Goal: Task Accomplishment & Management: Manage account settings

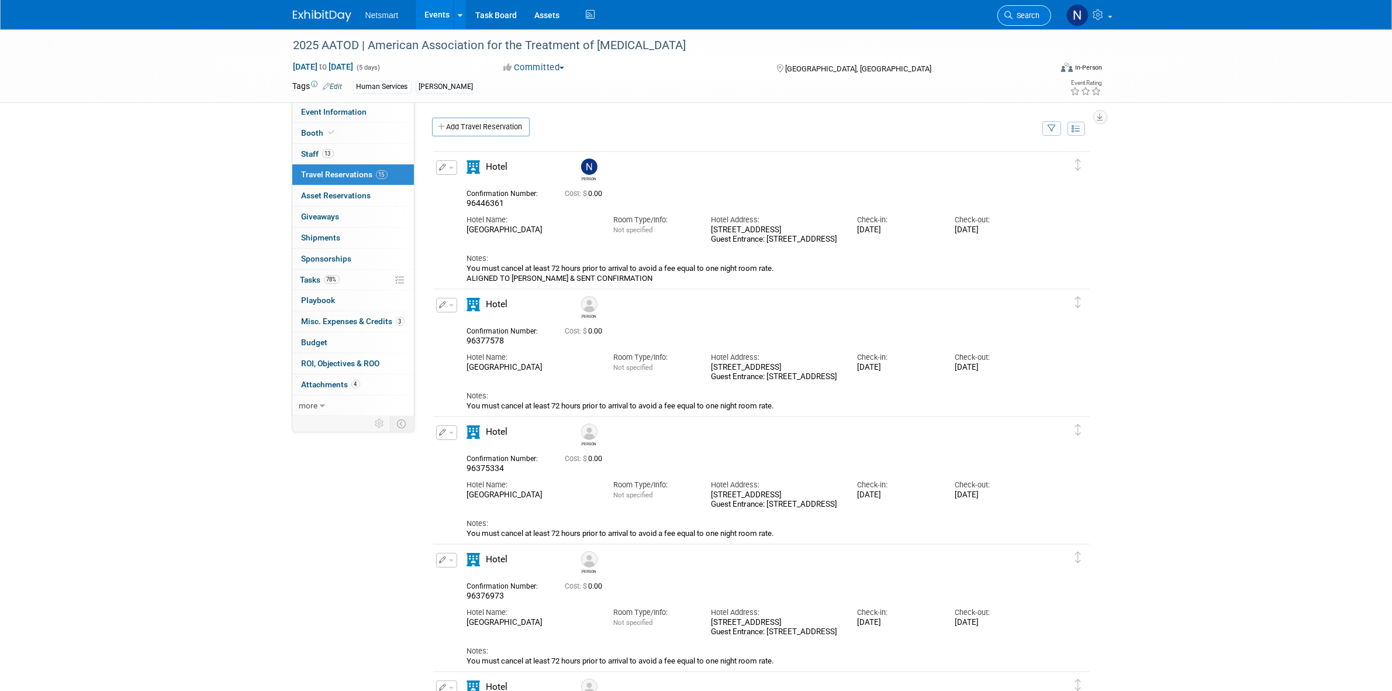
click at [1005, 13] on icon at bounding box center [1009, 15] width 8 height 8
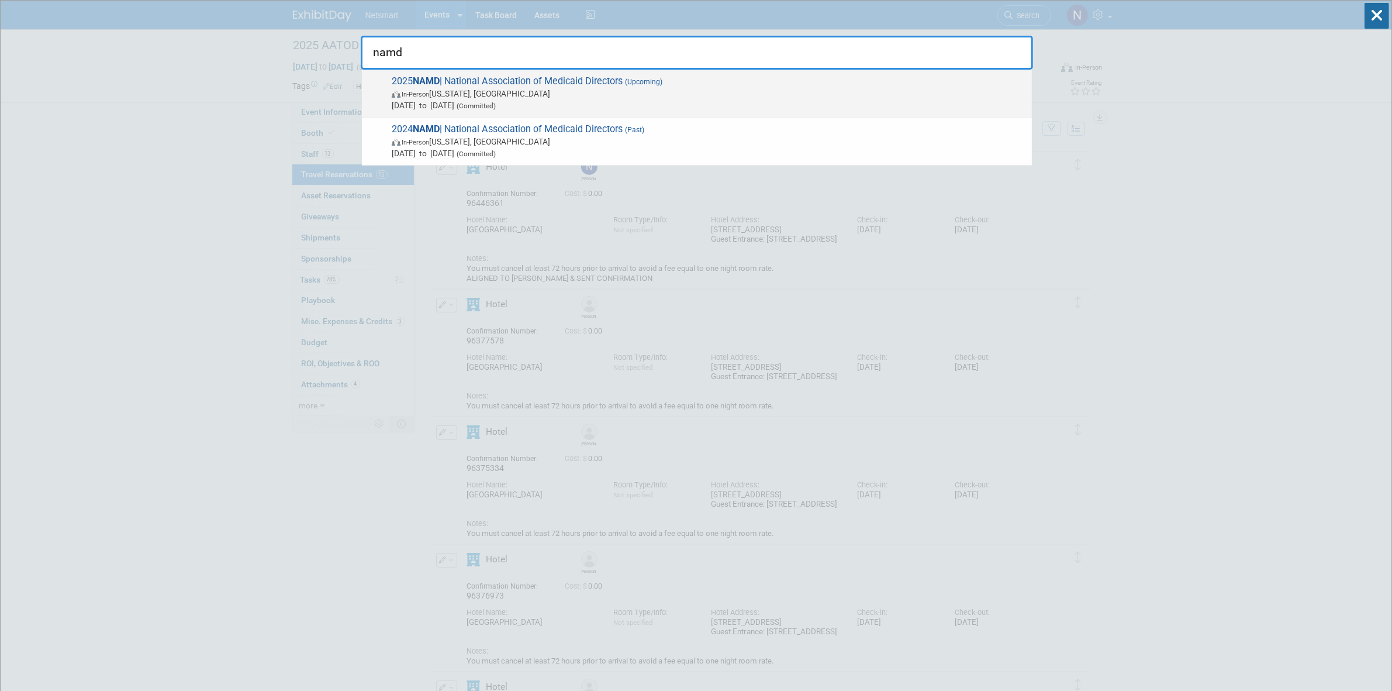
type input "namd"
click at [554, 91] on span "In-Person Washington, DC" at bounding box center [709, 94] width 634 height 12
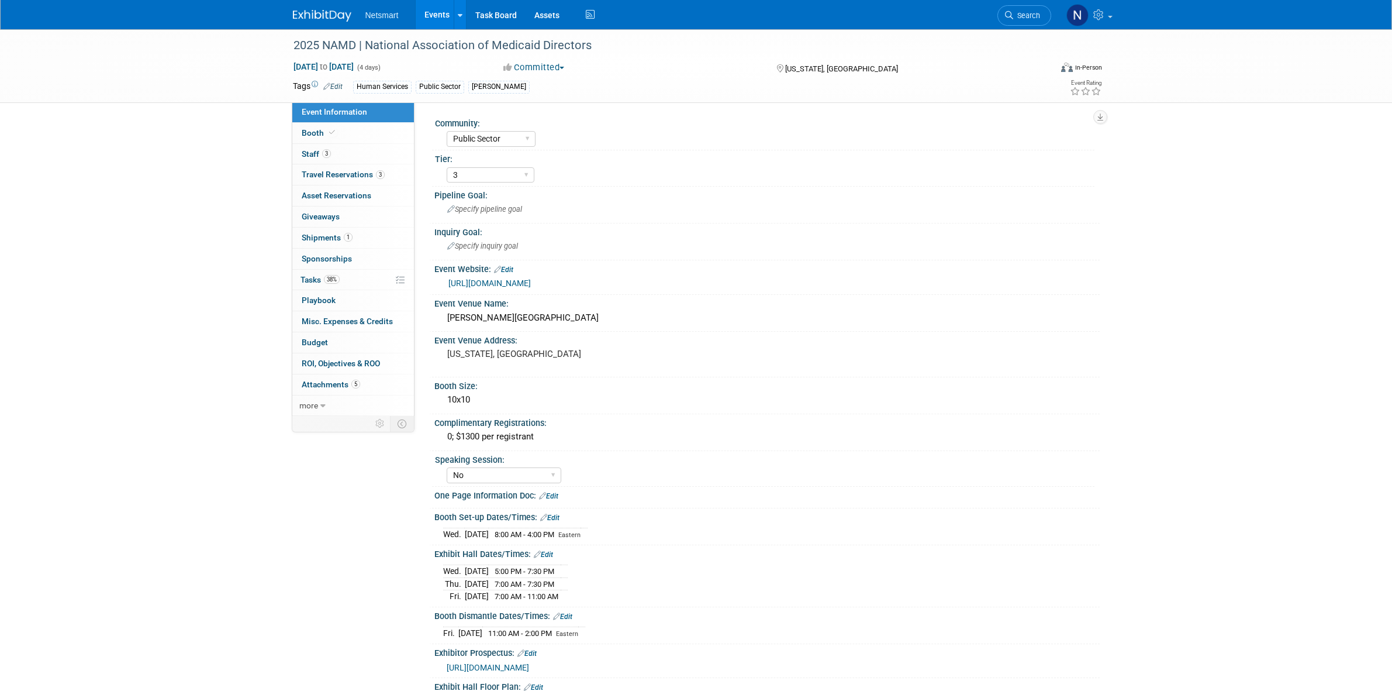
select select "Public Sector"
select select "3"
select select "No"
click at [387, 162] on link "3 Staff 3" at bounding box center [353, 154] width 122 height 20
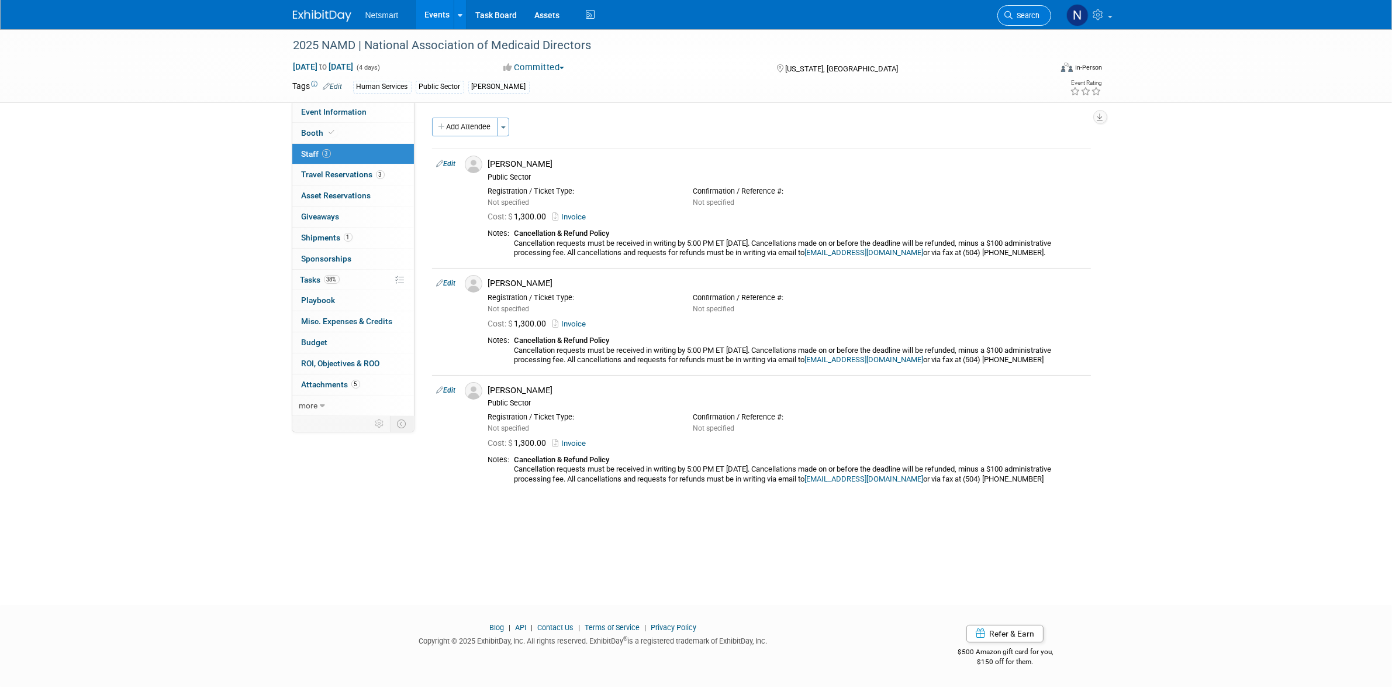
click at [1022, 13] on span "Search" at bounding box center [1026, 15] width 27 height 9
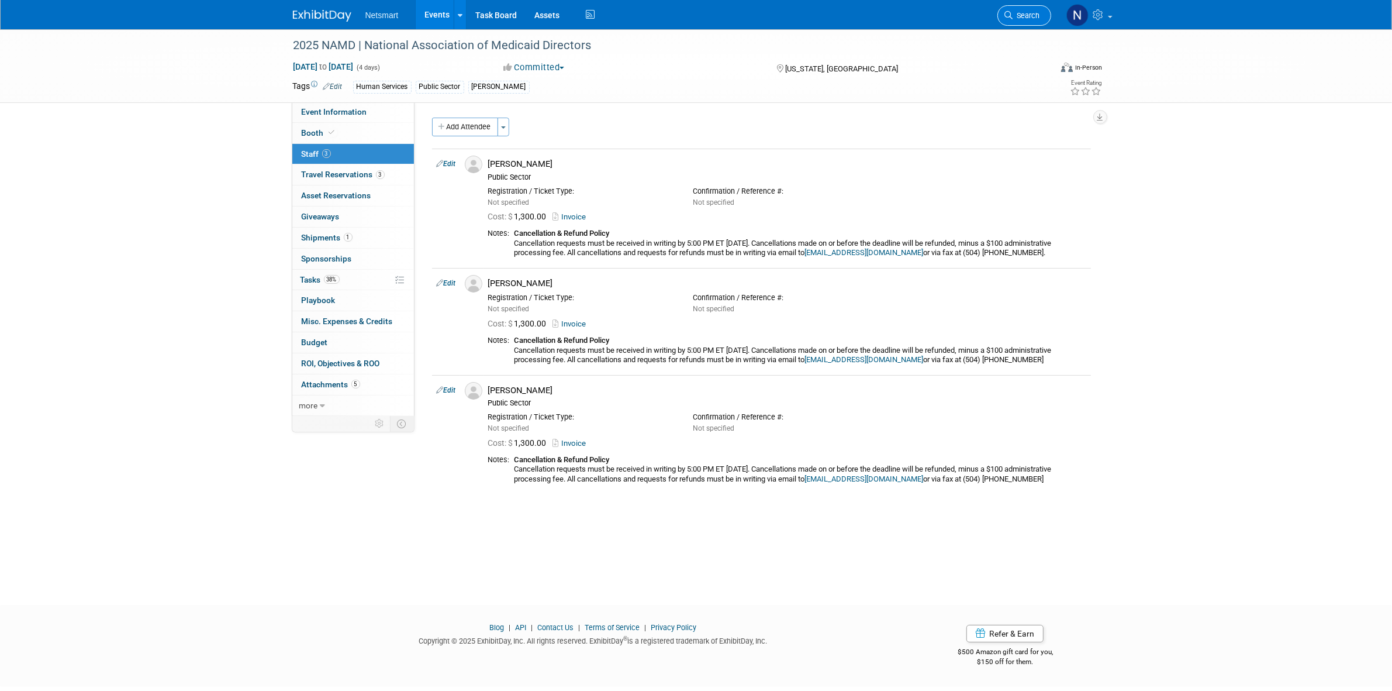
click at [1015, 18] on span "Search" at bounding box center [1026, 15] width 27 height 9
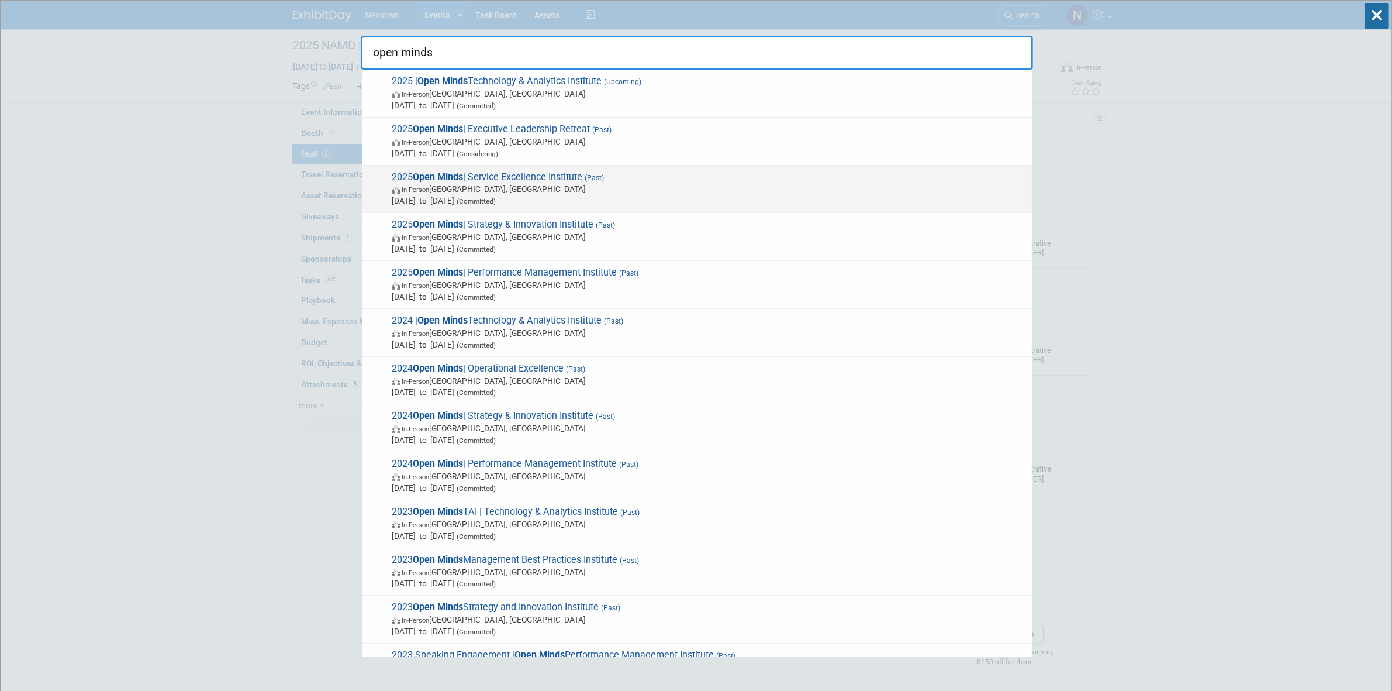
type input "open minds"
click at [457, 191] on span "In-Person Long Beach, CA" at bounding box center [709, 189] width 634 height 12
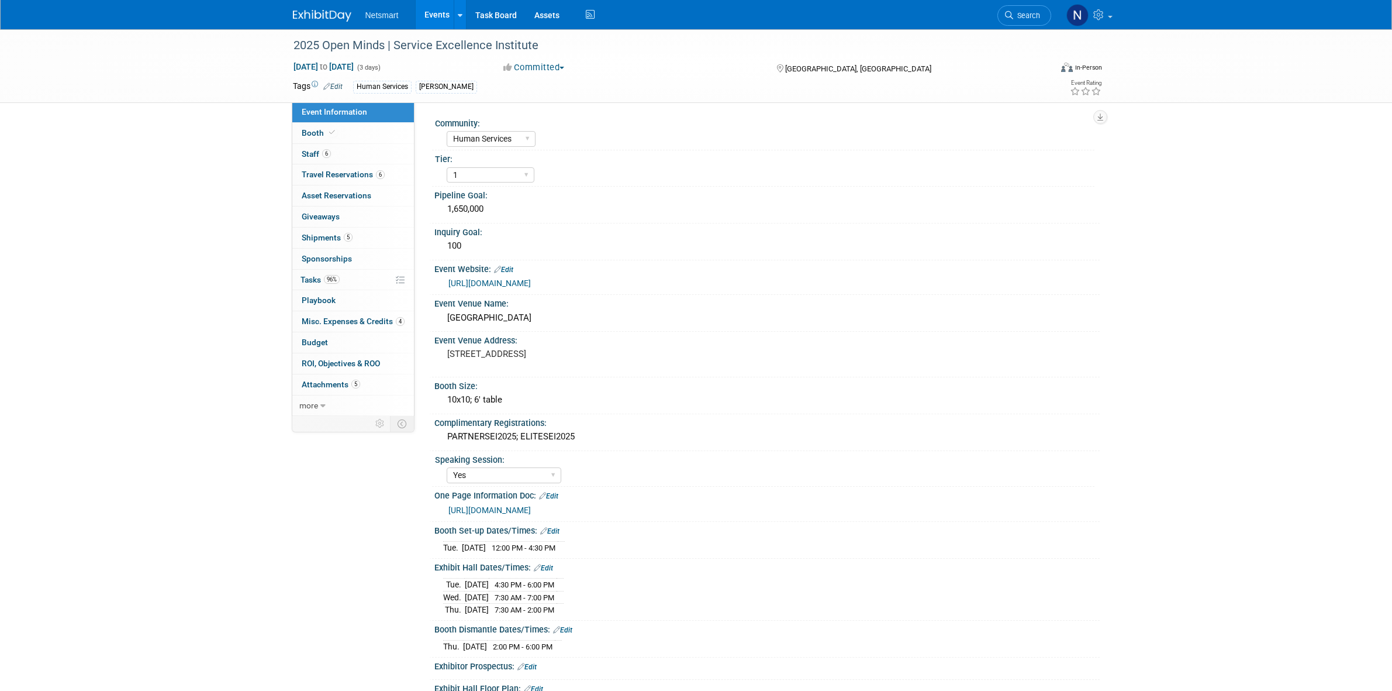
select select "Human Services"
select select "1"
select select "Yes"
click at [492, 327] on div "Hilton Long Beach Hotel" at bounding box center [767, 318] width 648 height 18
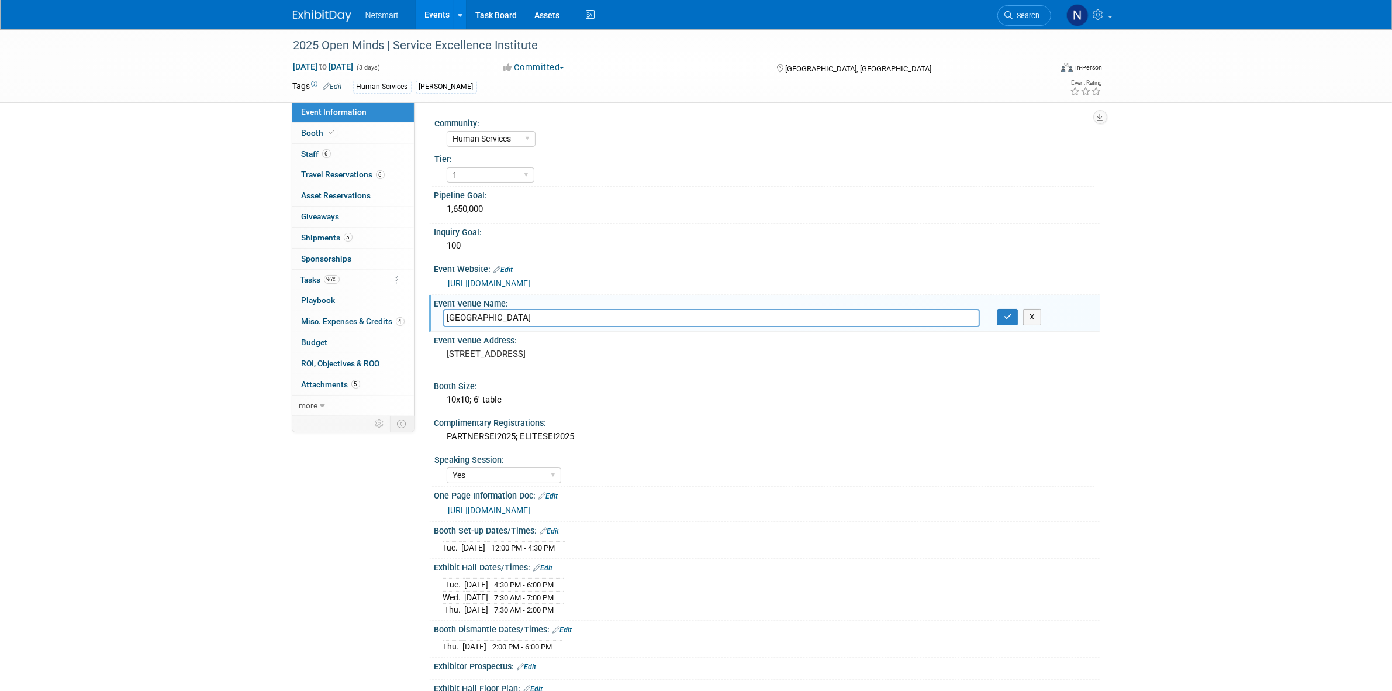
click at [492, 327] on input "Hilton Long Beach Hotel" at bounding box center [711, 318] width 537 height 18
click at [1036, 19] on span "Search" at bounding box center [1026, 15] width 27 height 9
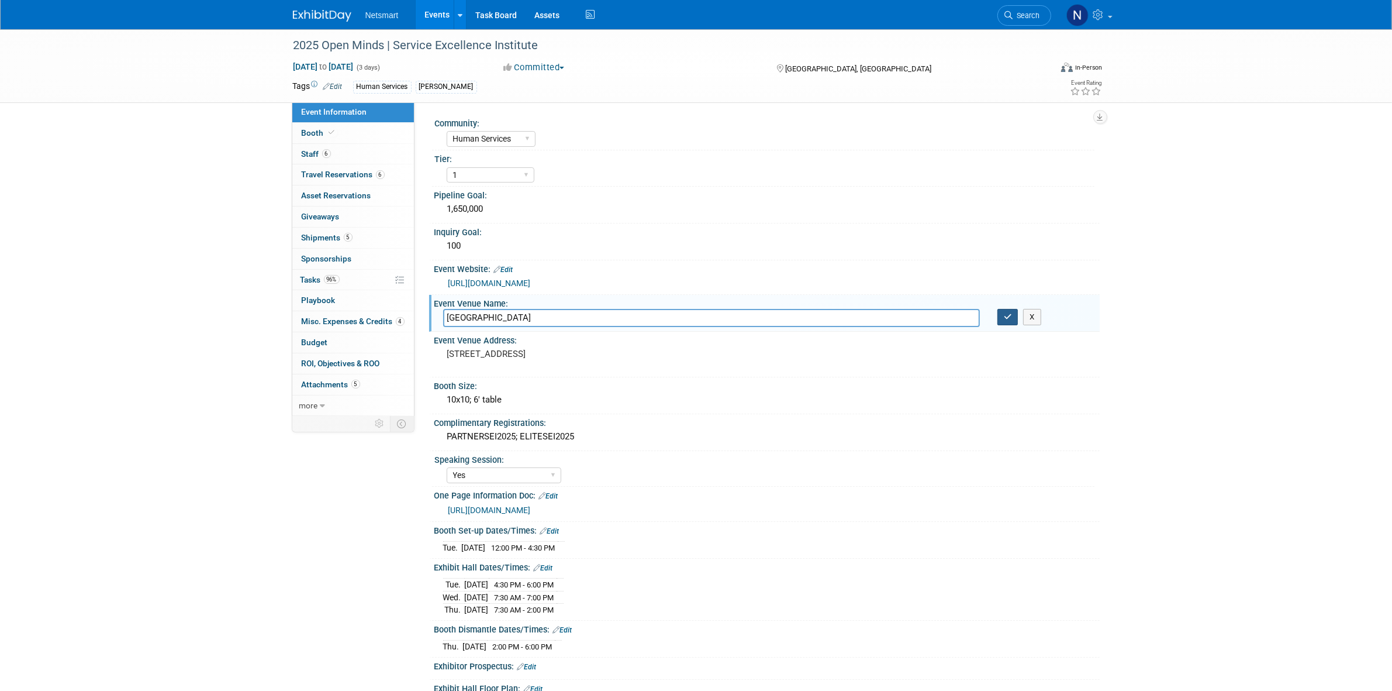
click at [1000, 325] on button "button" at bounding box center [1008, 317] width 21 height 16
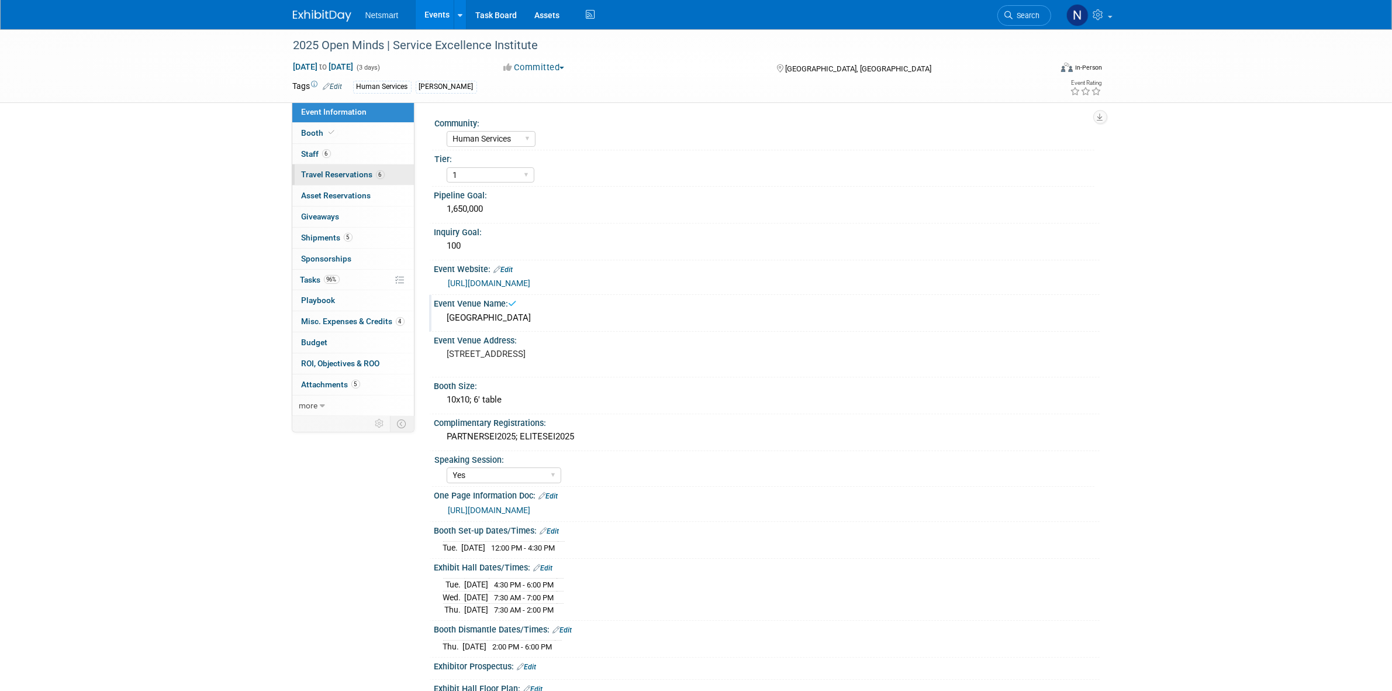
click at [353, 174] on span "Travel Reservations 6" at bounding box center [343, 174] width 83 height 9
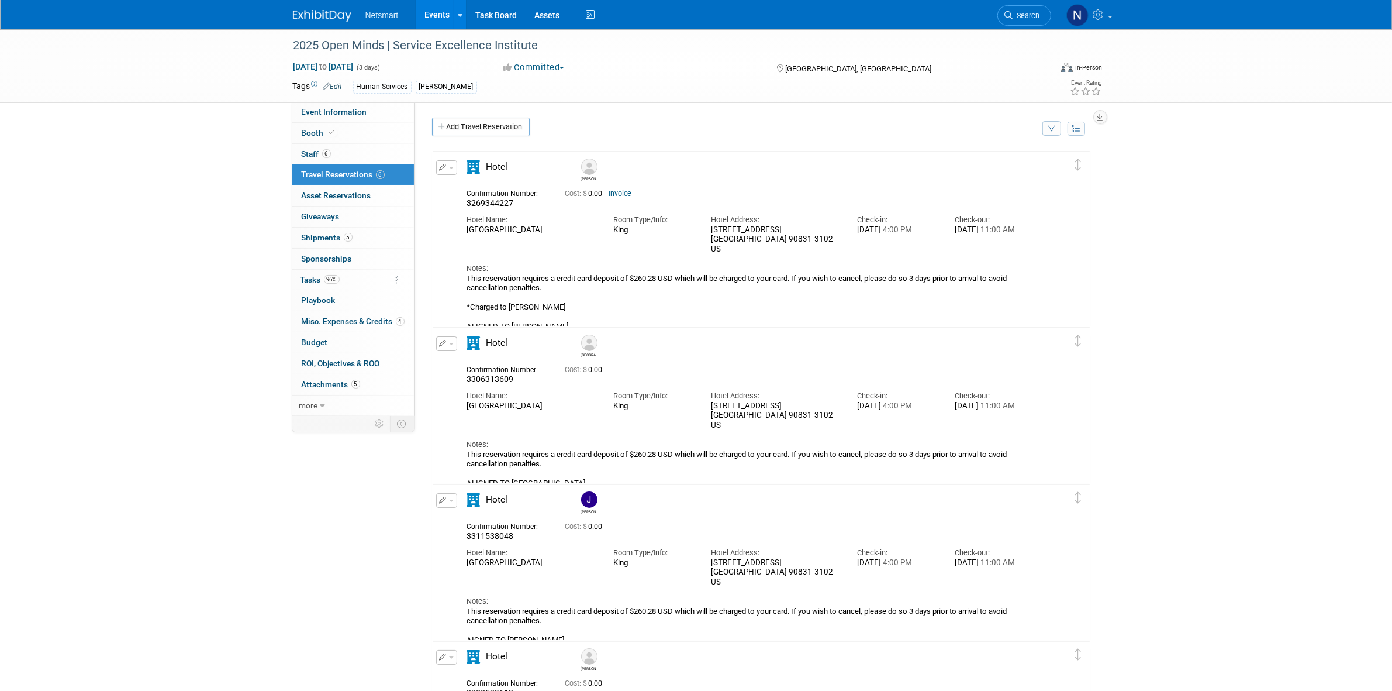
click at [486, 206] on span "3269344227" at bounding box center [490, 202] width 47 height 9
copy span "3269344227"
click at [492, 379] on span "3306313609" at bounding box center [490, 378] width 47 height 9
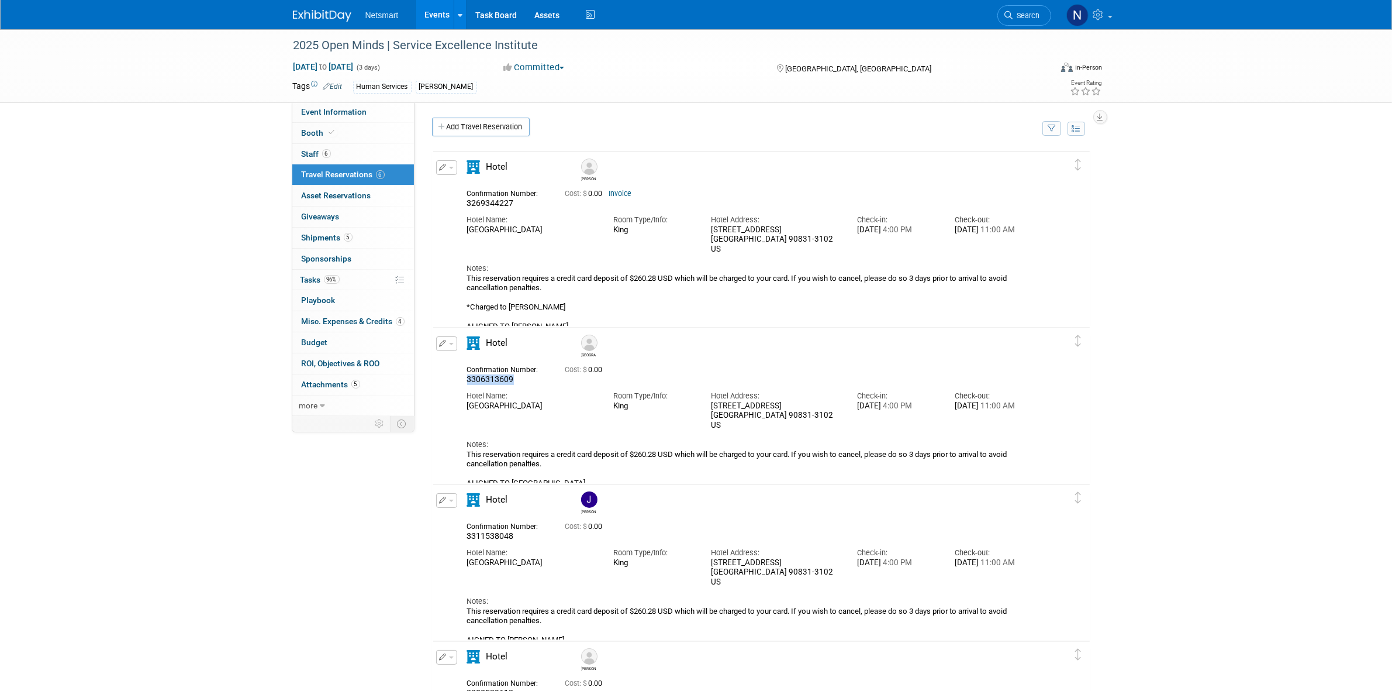
copy span "3306313609"
click at [493, 537] on span "3311538048" at bounding box center [490, 535] width 47 height 9
copy span "3311538048"
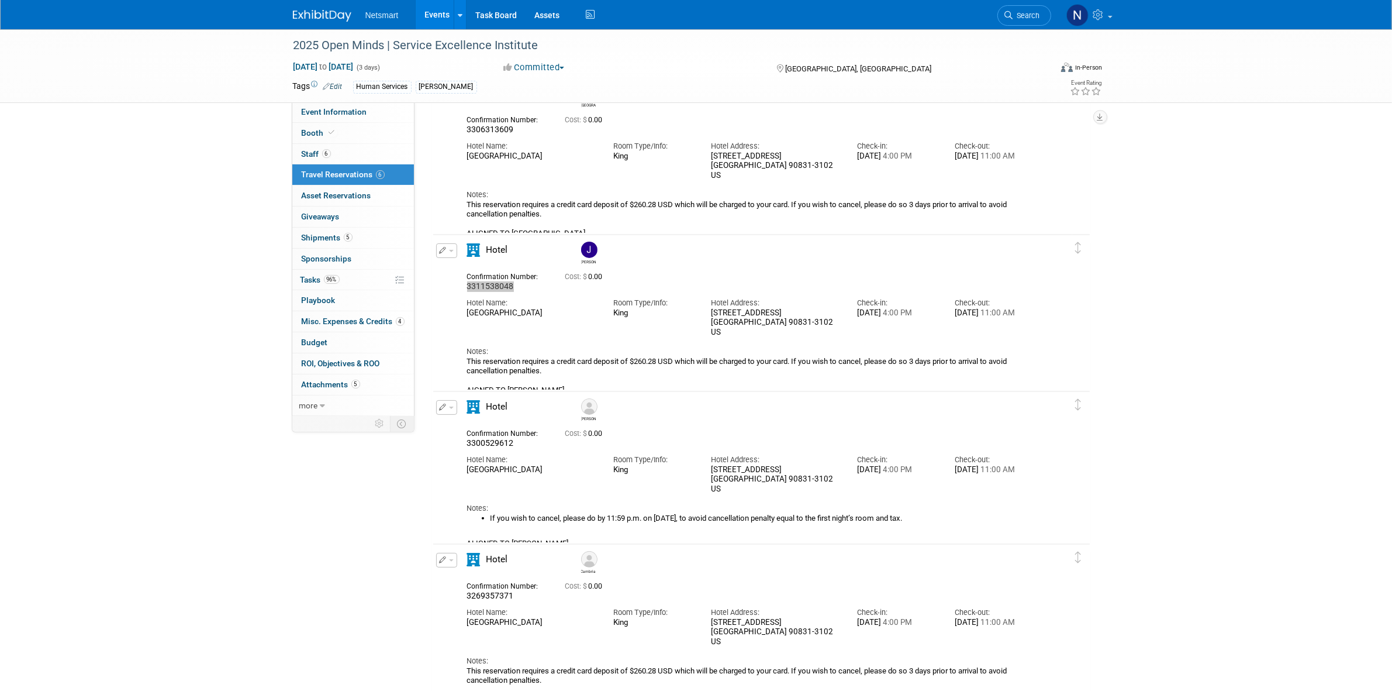
scroll to position [365, 0]
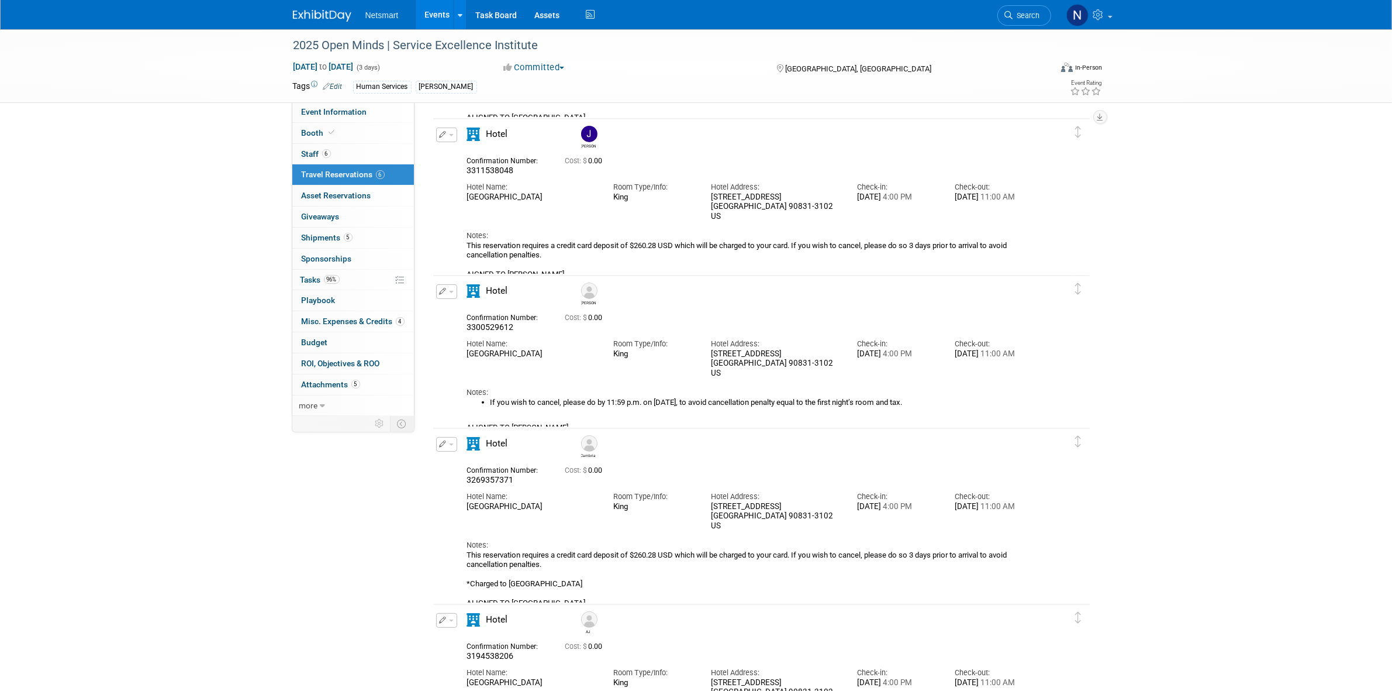
click at [490, 320] on div "Confirmation Number:" at bounding box center [507, 316] width 81 height 12
click at [489, 328] on span "3300529612" at bounding box center [490, 326] width 47 height 9
copy span "3300529612"
click at [480, 477] on span "3269357371" at bounding box center [490, 479] width 47 height 9
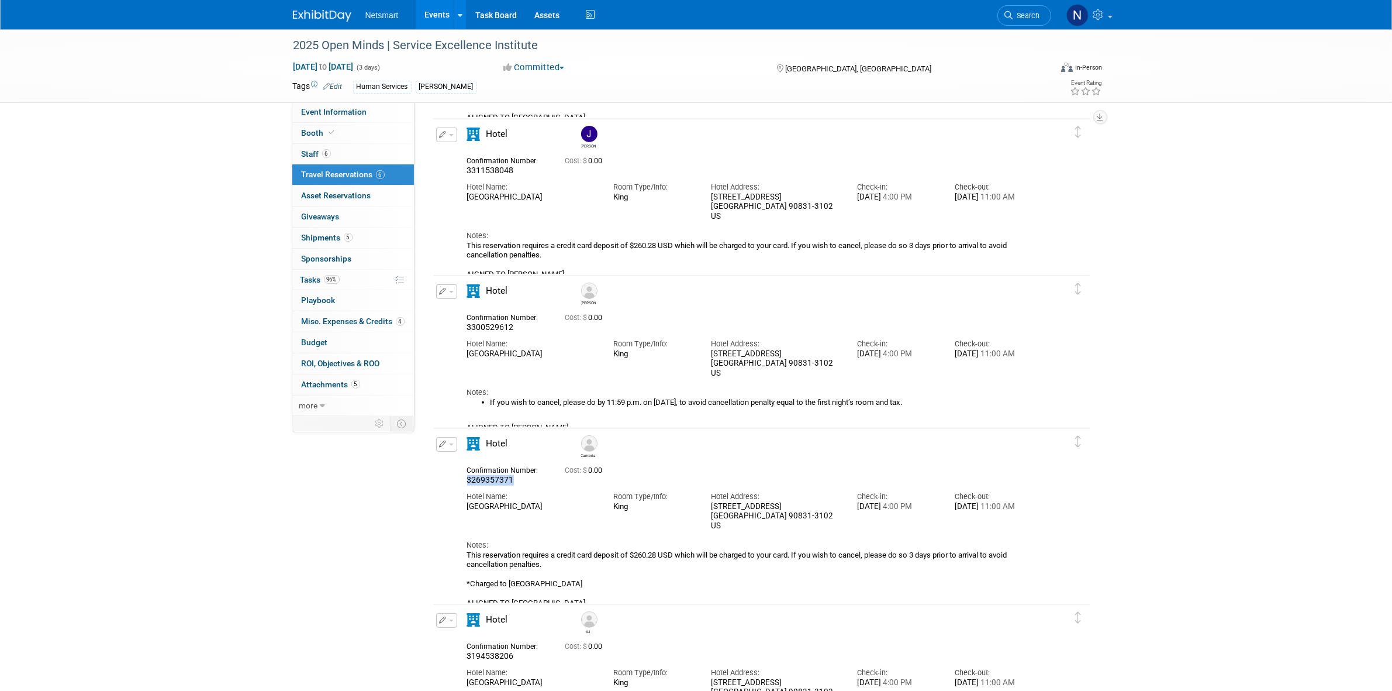
click at [480, 477] on span "3269357371" at bounding box center [490, 479] width 47 height 9
copy span "3269357371"
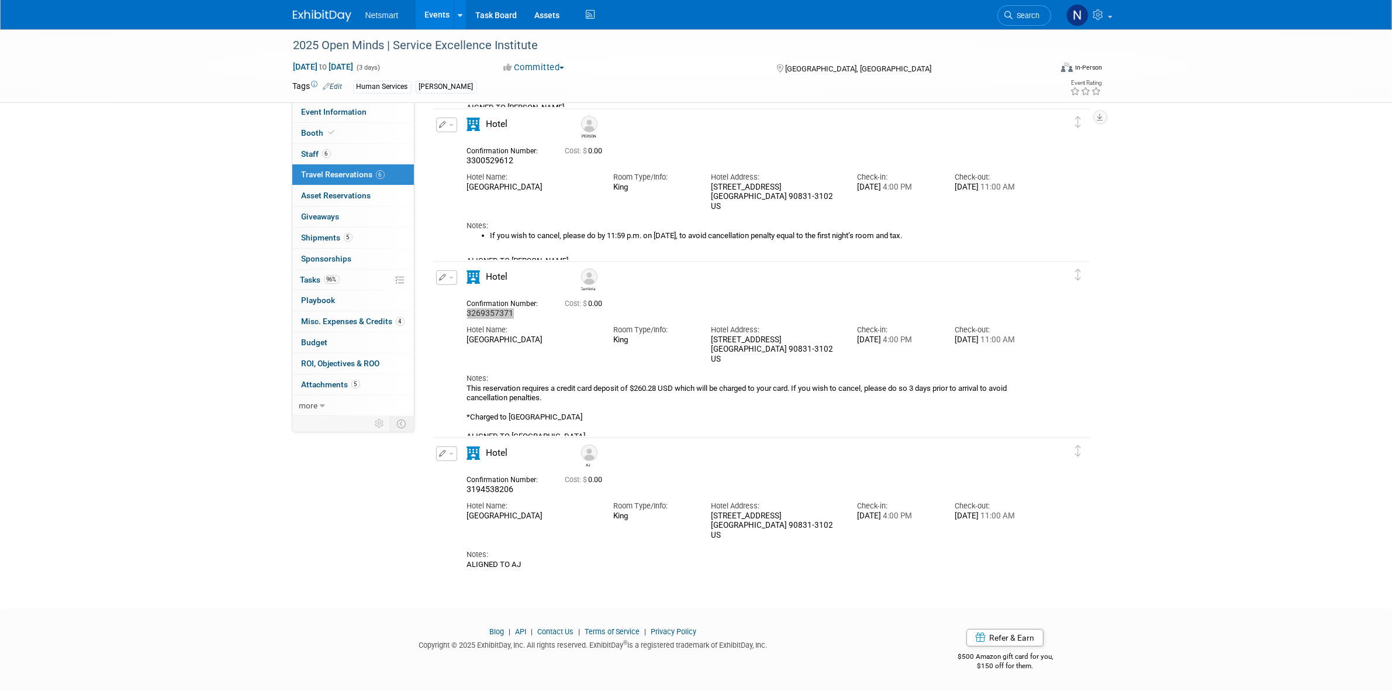
scroll to position [533, 0]
click at [495, 489] on span "3194538206" at bounding box center [490, 488] width 47 height 9
copy span "3194538206"
drag, startPoint x: 954, startPoint y: 612, endPoint x: 863, endPoint y: 569, distance: 100.2
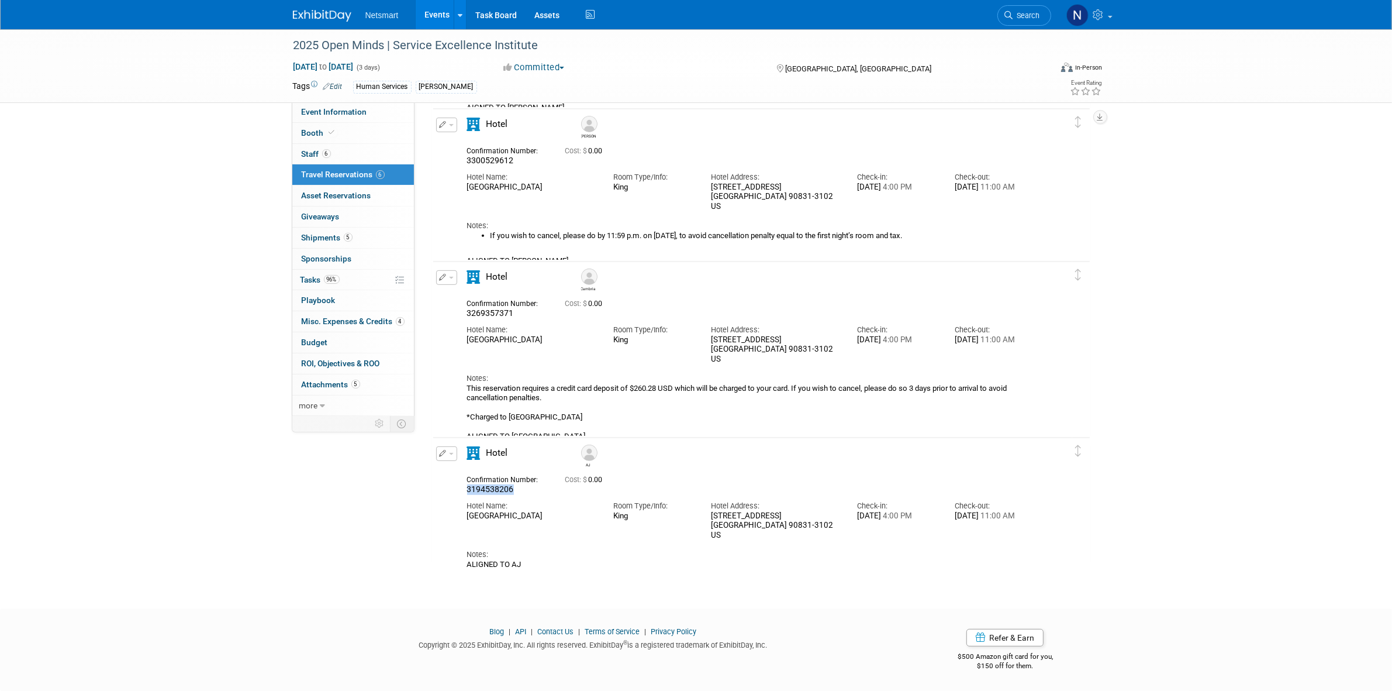
click at [951, 610] on footer "Blog | API | Contact Us | Terms of Service | Privacy Policy Copyright © 2025 Ex…" at bounding box center [696, 650] width 1392 height 82
click at [1016, 15] on span "Search" at bounding box center [1026, 15] width 27 height 9
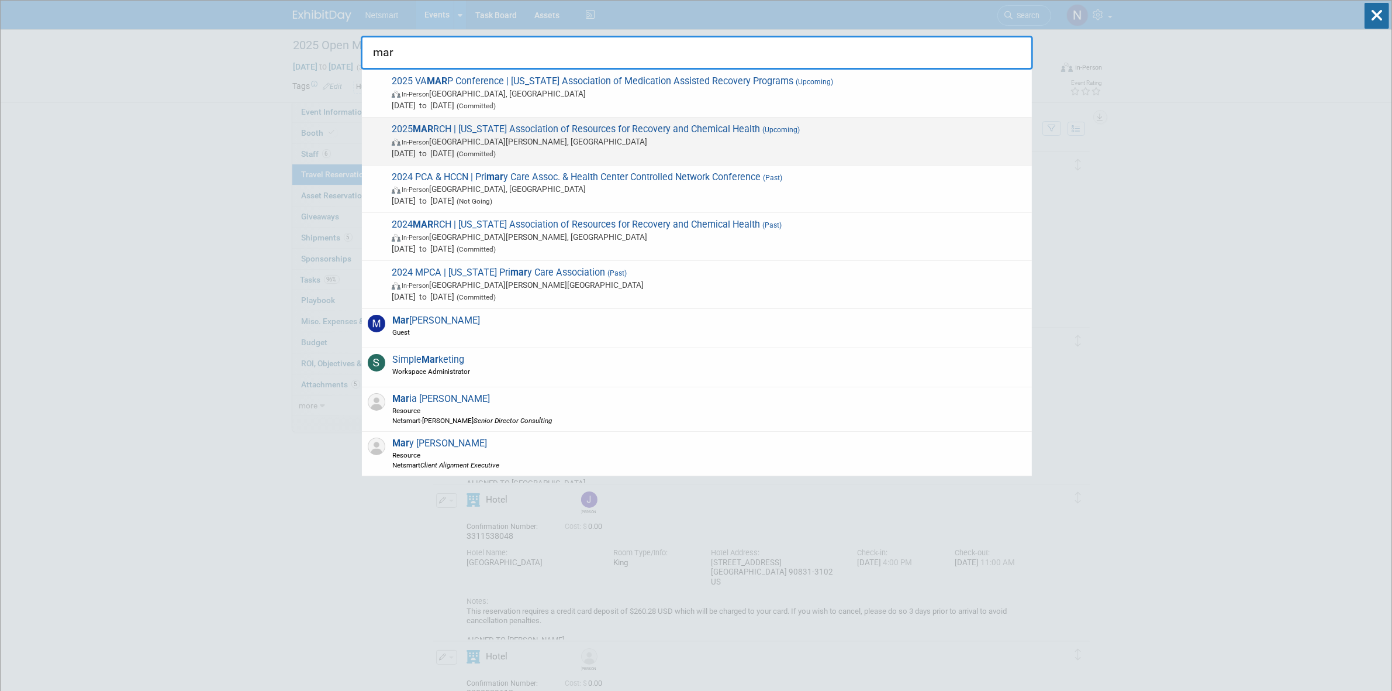
type input "mar"
click at [516, 134] on span "2025 MAR RCH | Minnesota Association of Resources for Recovery and Chemical Hea…" at bounding box center [707, 141] width 638 height 36
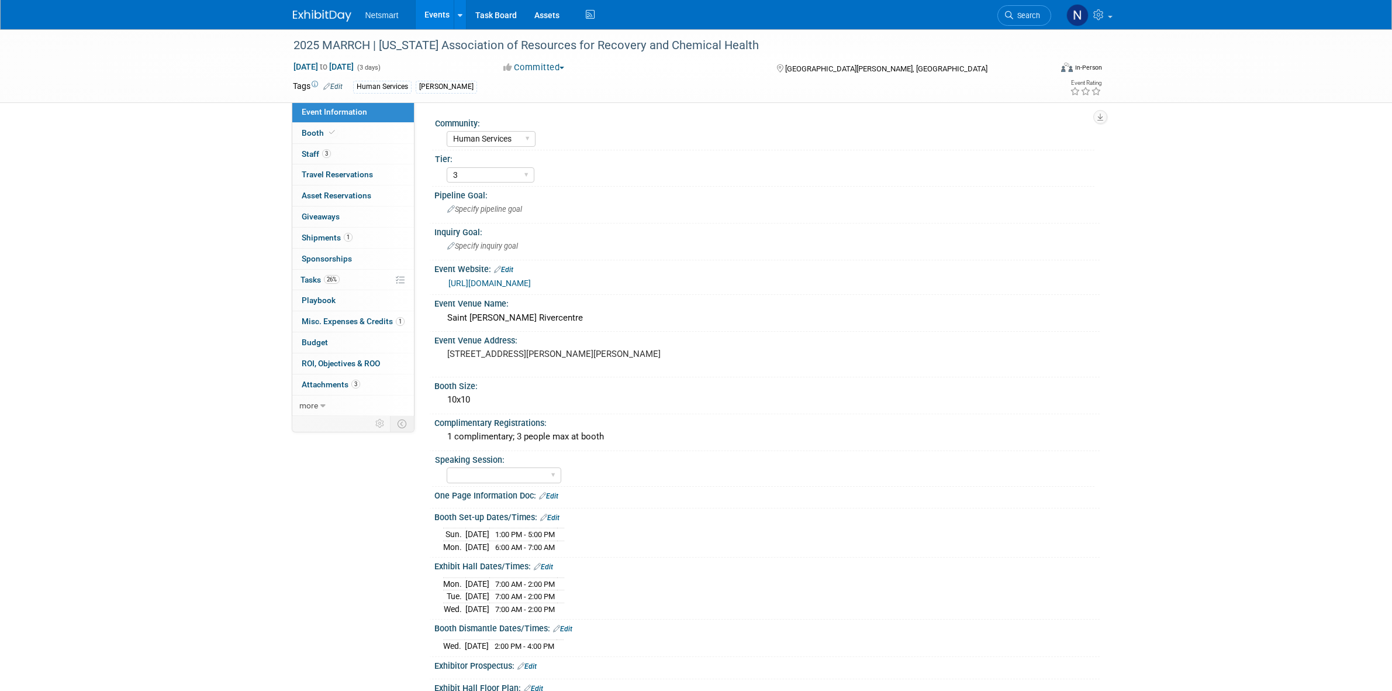
select select "Human Services"
select select "3"
click at [357, 284] on link "26% Tasks 26%" at bounding box center [353, 280] width 122 height 20
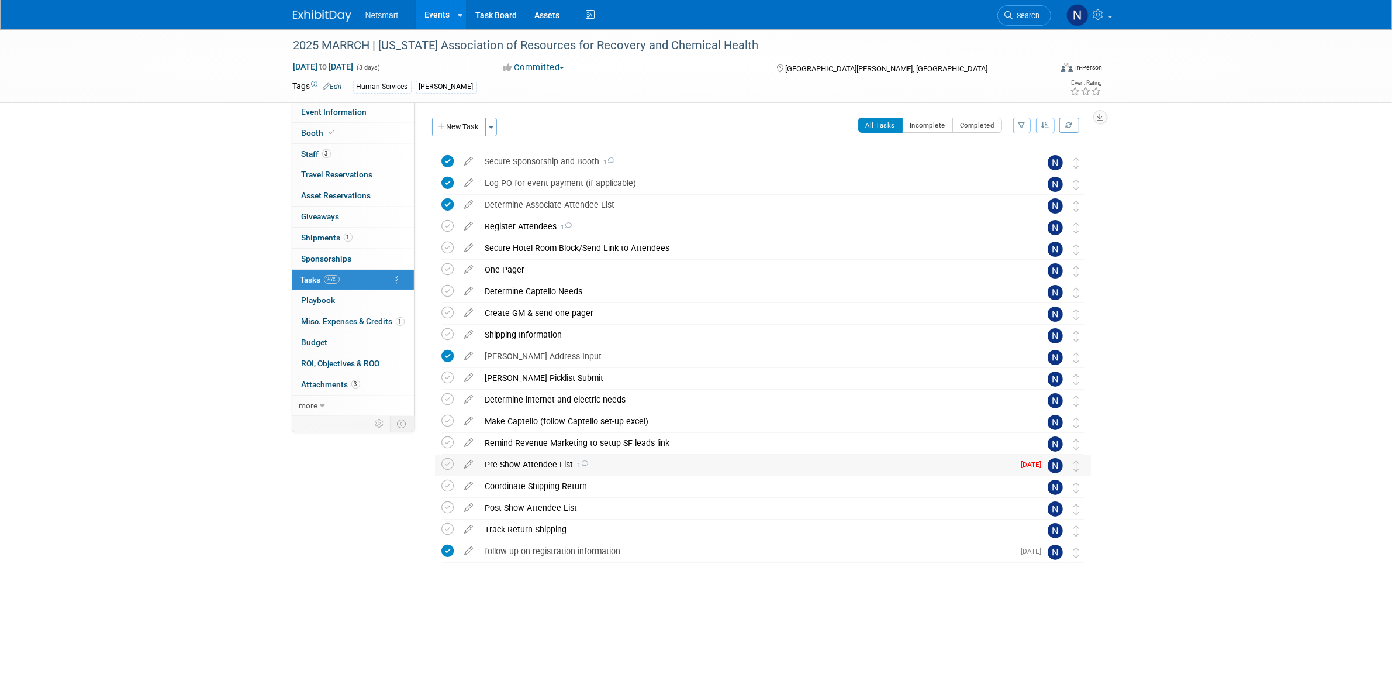
click at [547, 464] on div "Pre-Show Attendee List 1" at bounding box center [746, 464] width 535 height 20
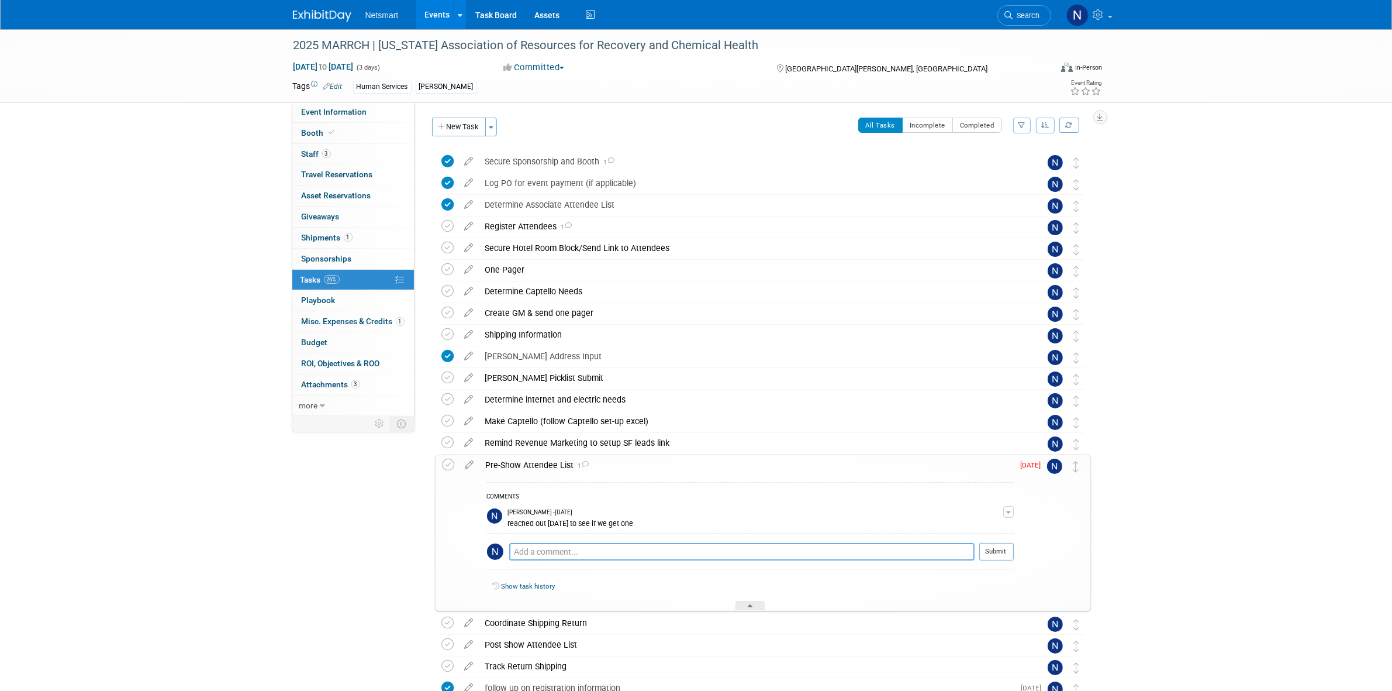
click at [561, 545] on textarea at bounding box center [741, 552] width 465 height 18
paste textarea "2 to 3 weeks prior to the conference."
type textarea "2 to 3 weeks prior to the conference."
click at [998, 553] on button "Submit" at bounding box center [996, 552] width 34 height 18
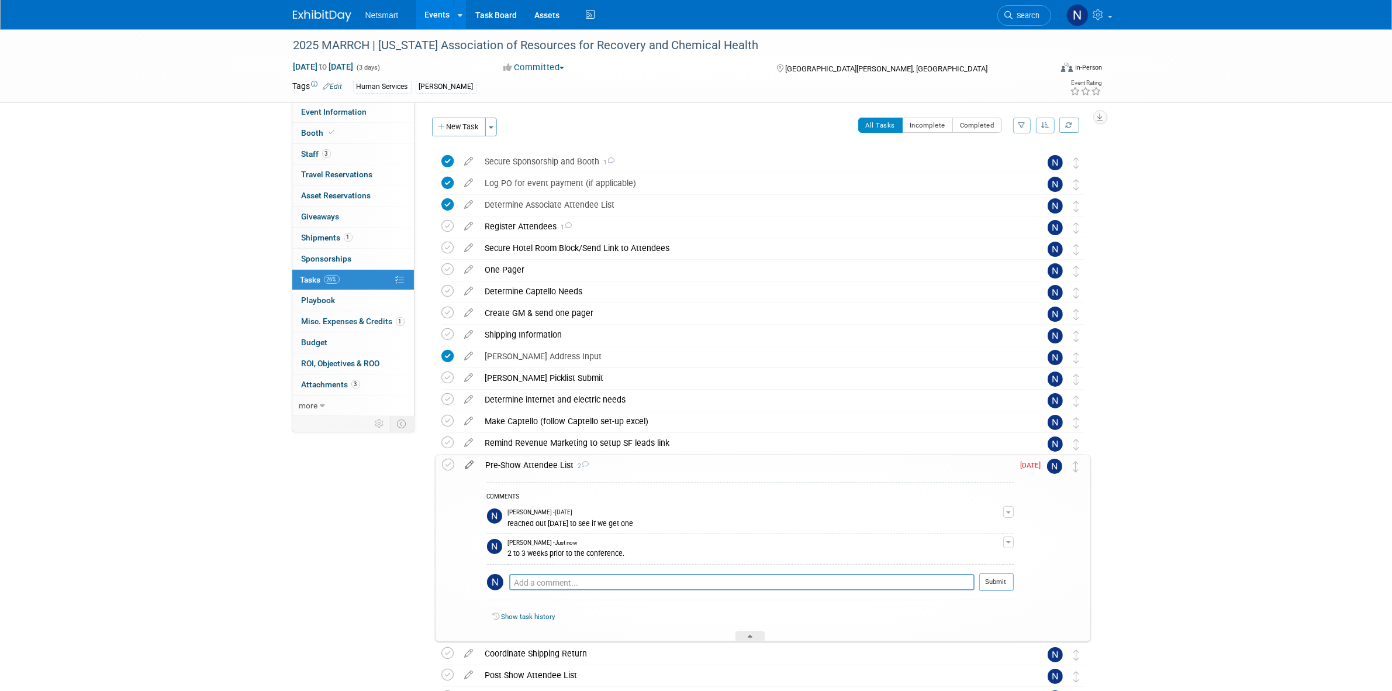
click at [469, 467] on icon at bounding box center [470, 462] width 20 height 15
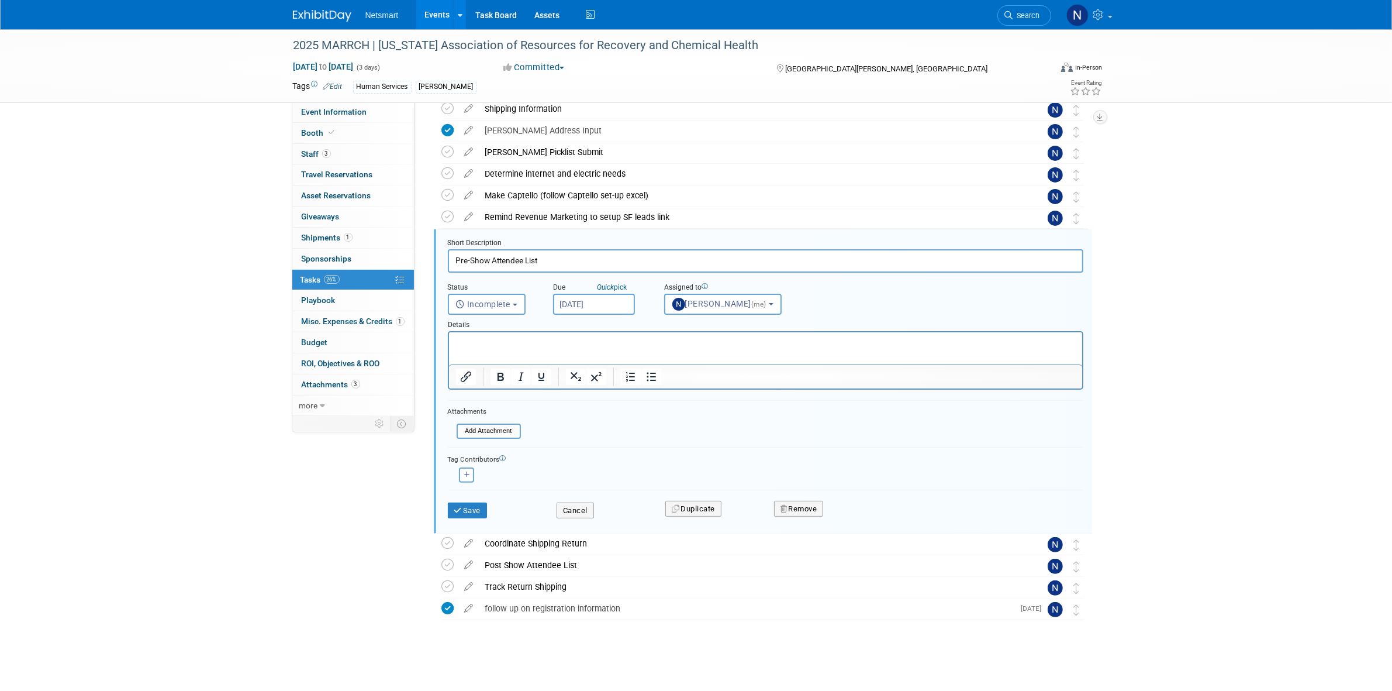
scroll to position [226, 0]
click at [583, 303] on input "Sep 18, 2025" at bounding box center [594, 303] width 82 height 21
click at [719, 325] on icon at bounding box center [720, 327] width 8 height 8
select select "9"
click at [588, 386] on span "6" at bounding box center [591, 386] width 23 height 23
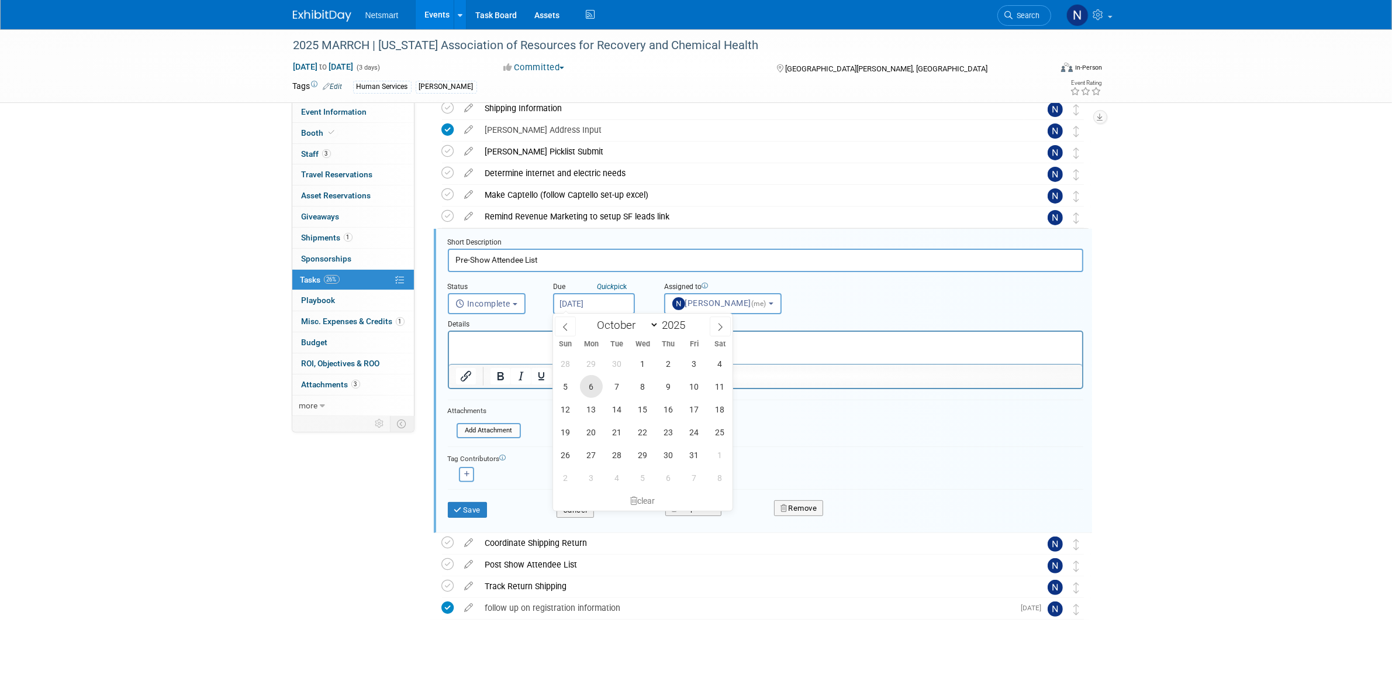
type input "Oct 6, 2025"
click at [481, 507] on button "Save" at bounding box center [468, 510] width 40 height 16
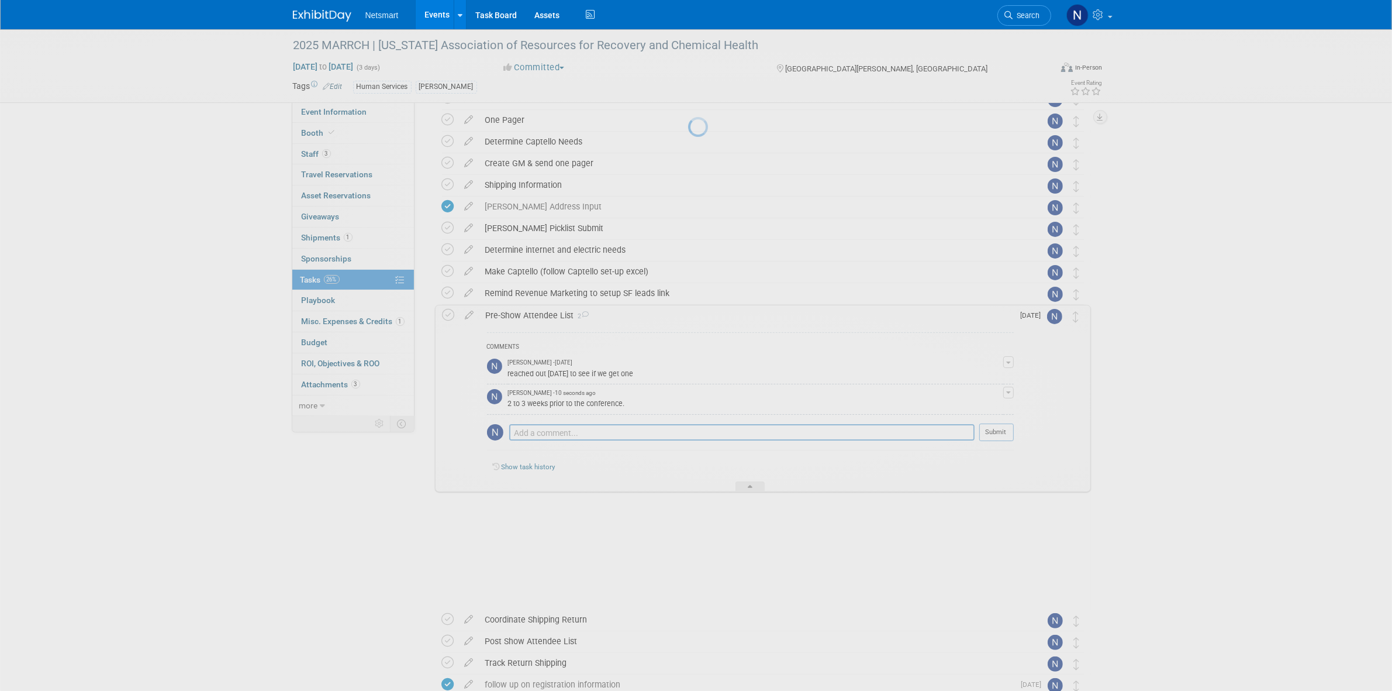
scroll to position [110, 0]
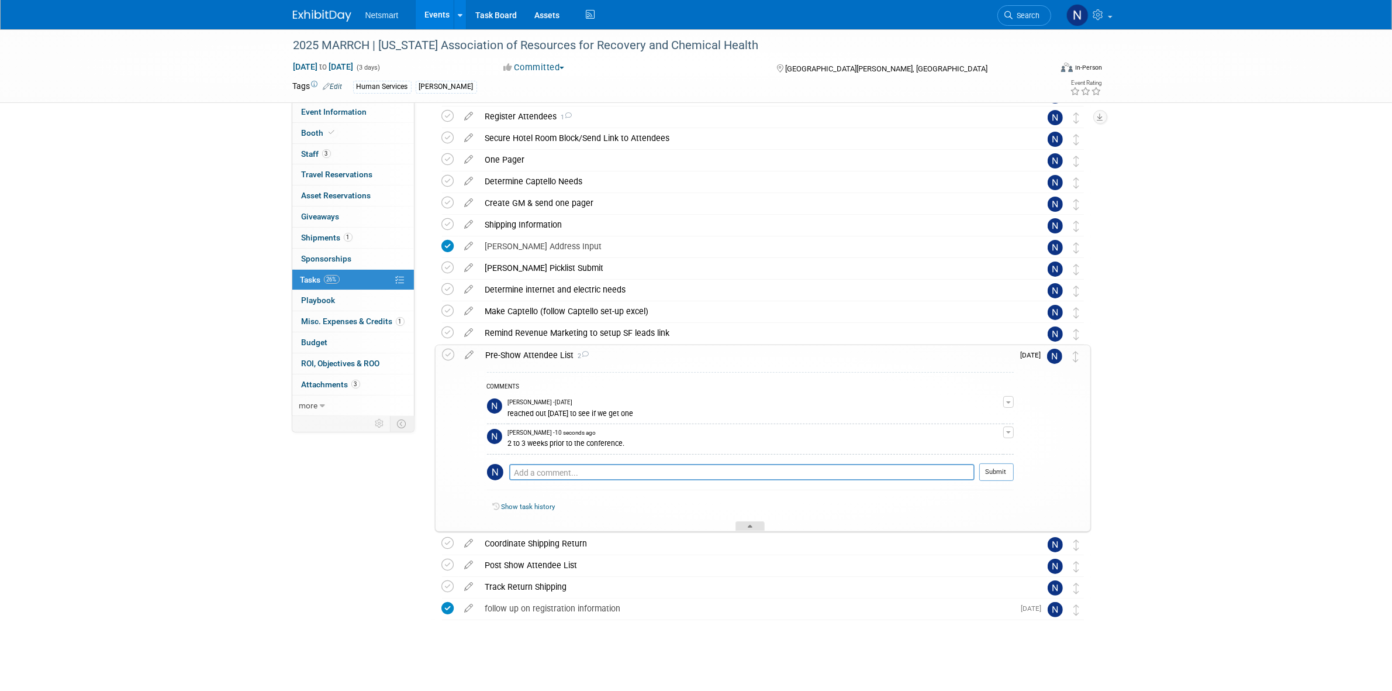
click at [761, 527] on div at bounding box center [750, 526] width 29 height 10
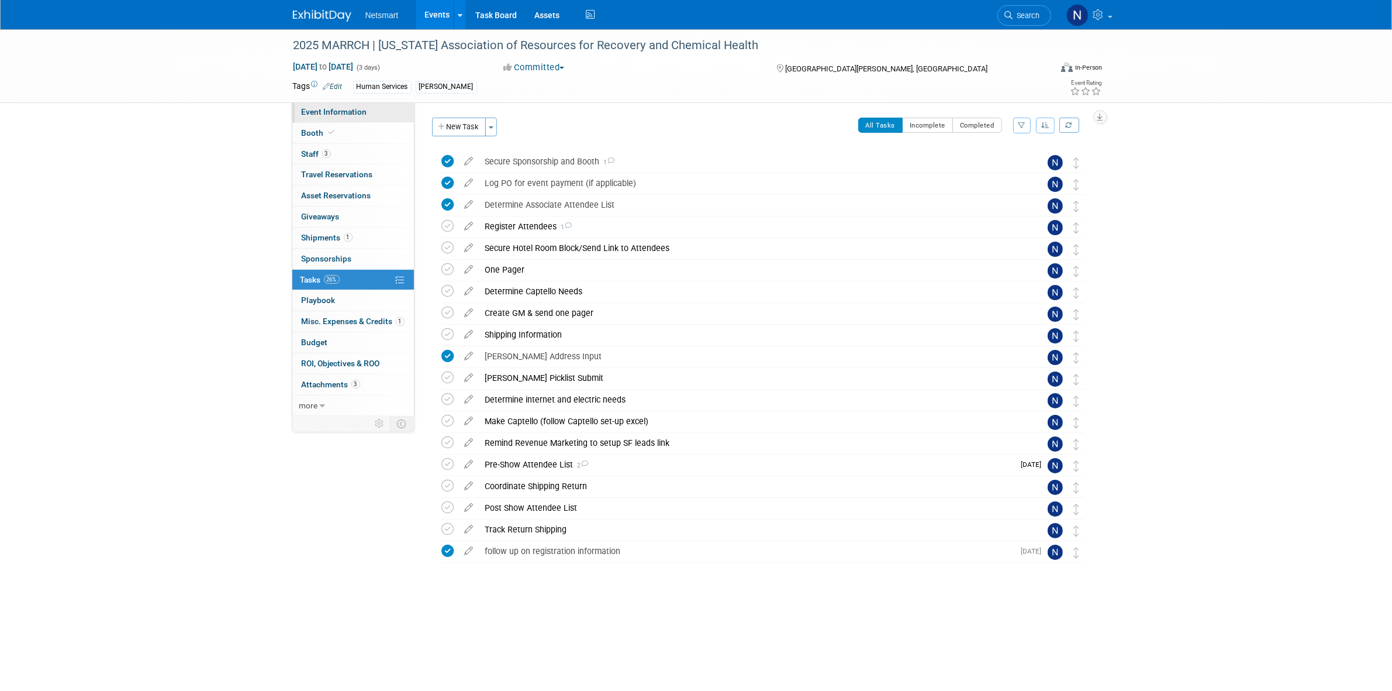
click at [328, 107] on span "Event Information" at bounding box center [334, 111] width 65 height 9
select select "Human Services"
select select "3"
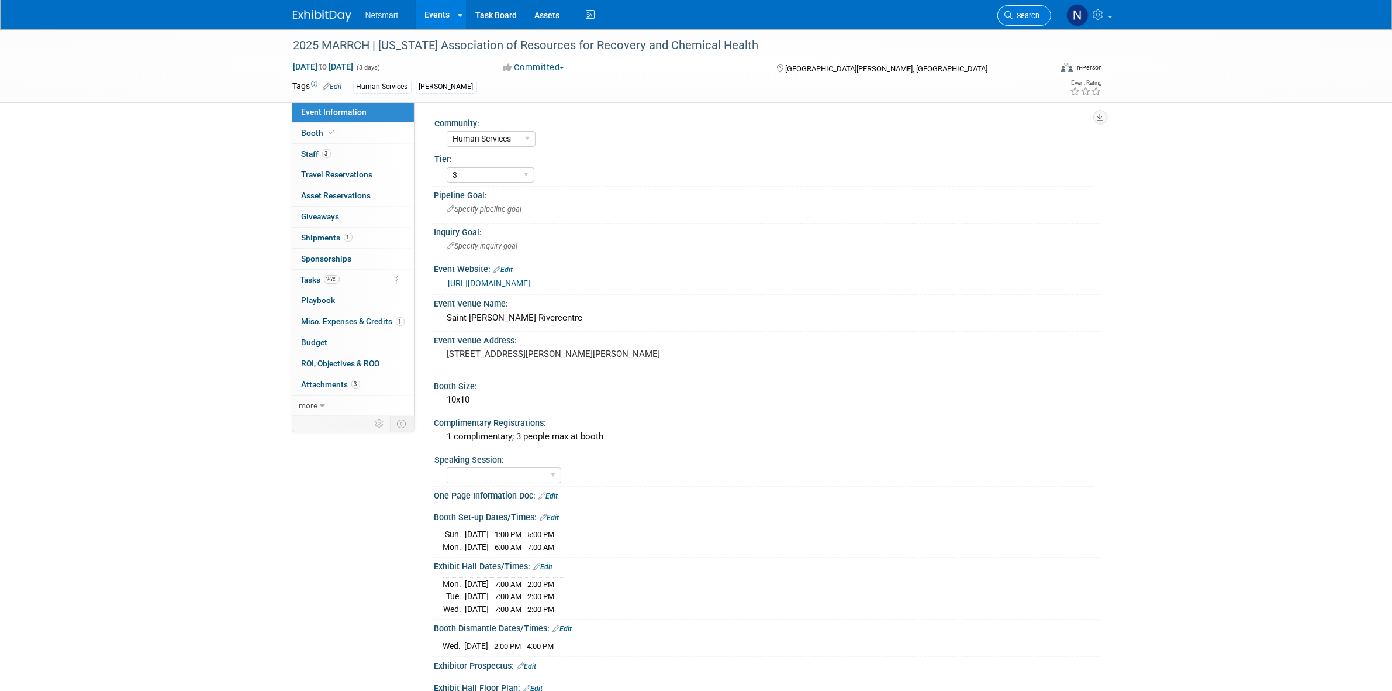
click at [1019, 19] on span "Search" at bounding box center [1026, 15] width 27 height 9
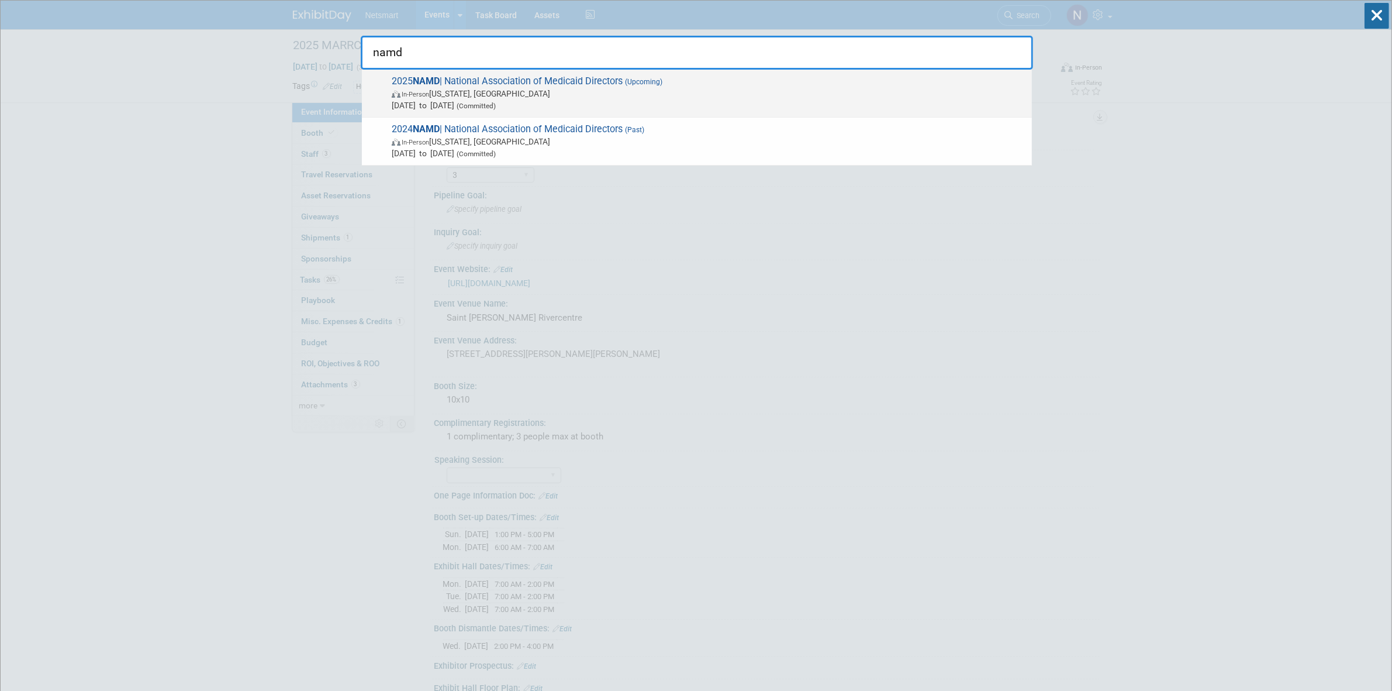
type input "namd"
click at [470, 96] on span "In-Person Washington, DC" at bounding box center [709, 94] width 634 height 12
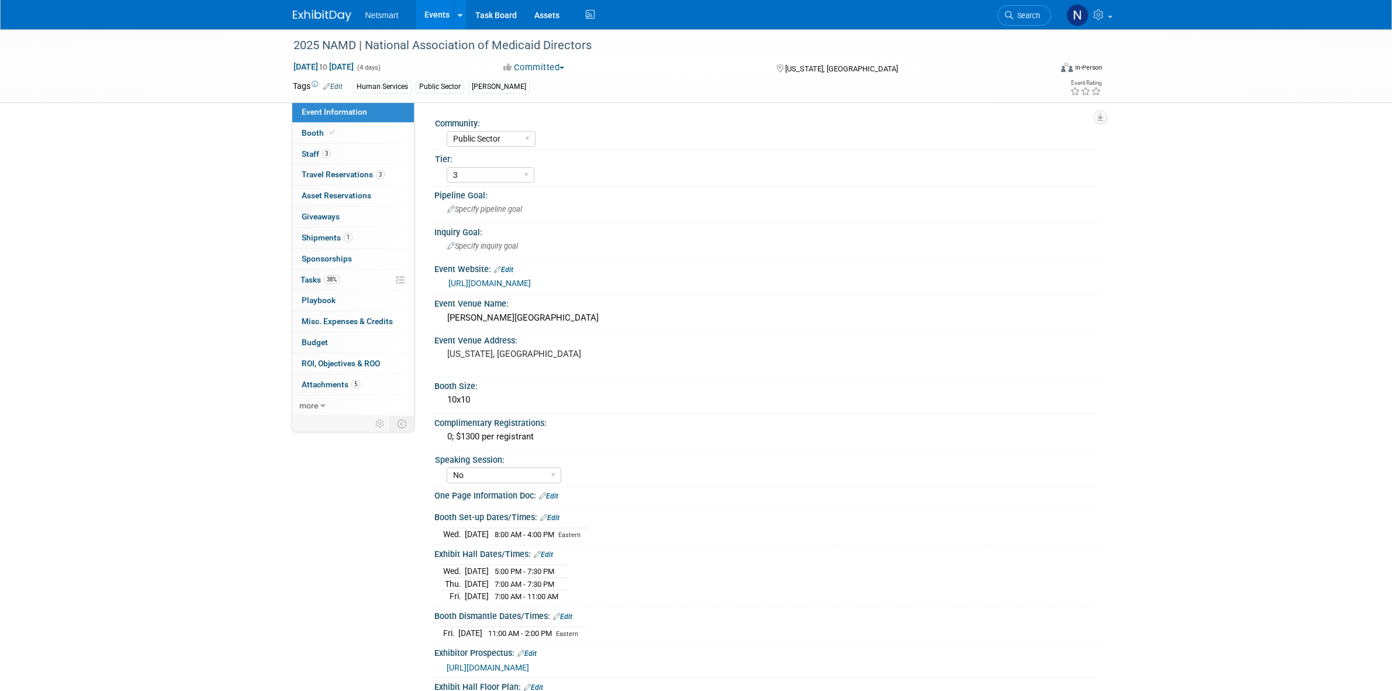
select select "Public Sector"
select select "3"
select select "No"
click at [344, 388] on span "Attachments 5" at bounding box center [331, 383] width 58 height 9
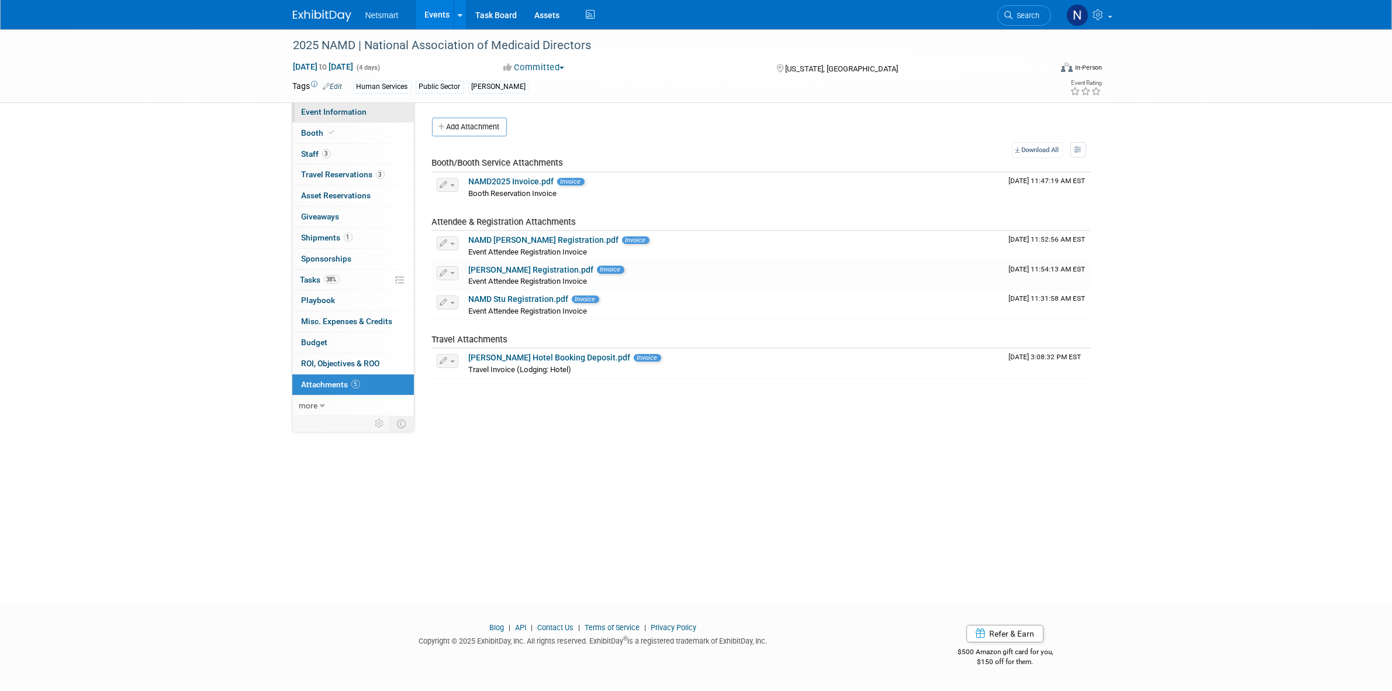
click at [360, 109] on span "Event Information" at bounding box center [334, 111] width 65 height 9
select select "Public Sector"
select select "3"
select select "No"
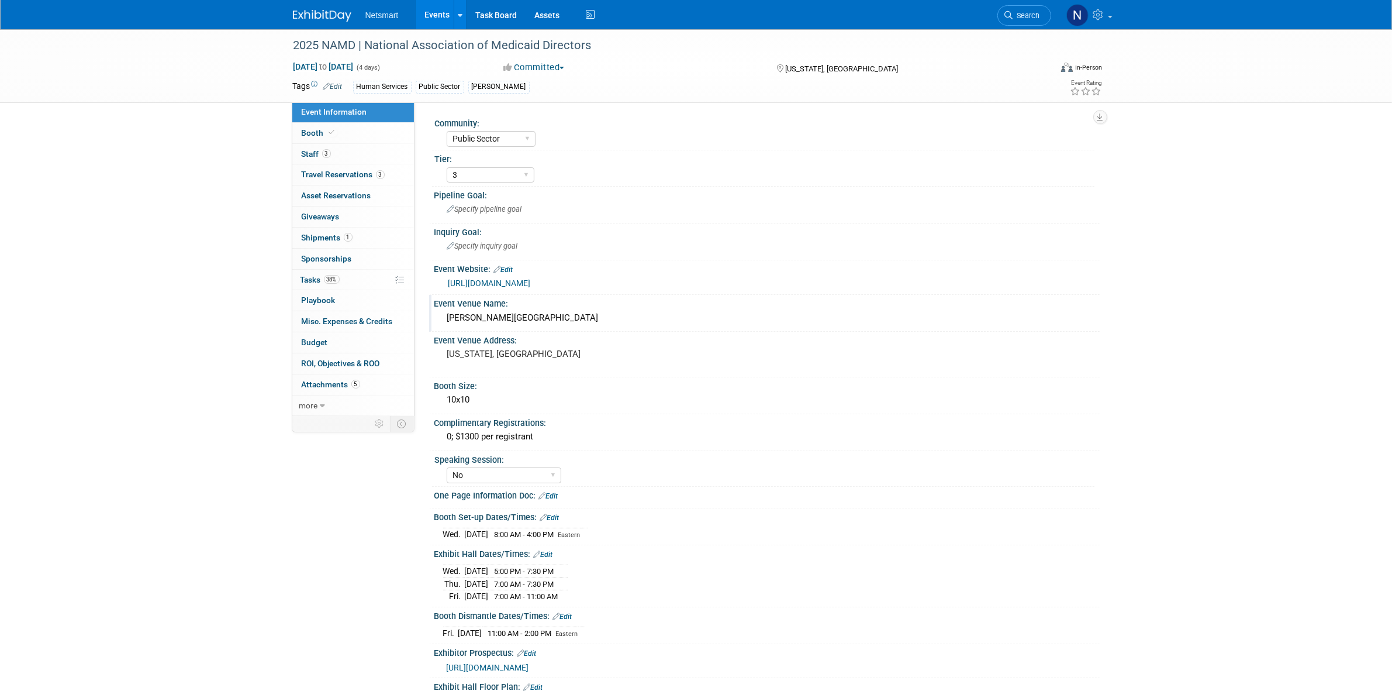
click at [489, 312] on div "Gaylord National Harbor" at bounding box center [767, 318] width 648 height 18
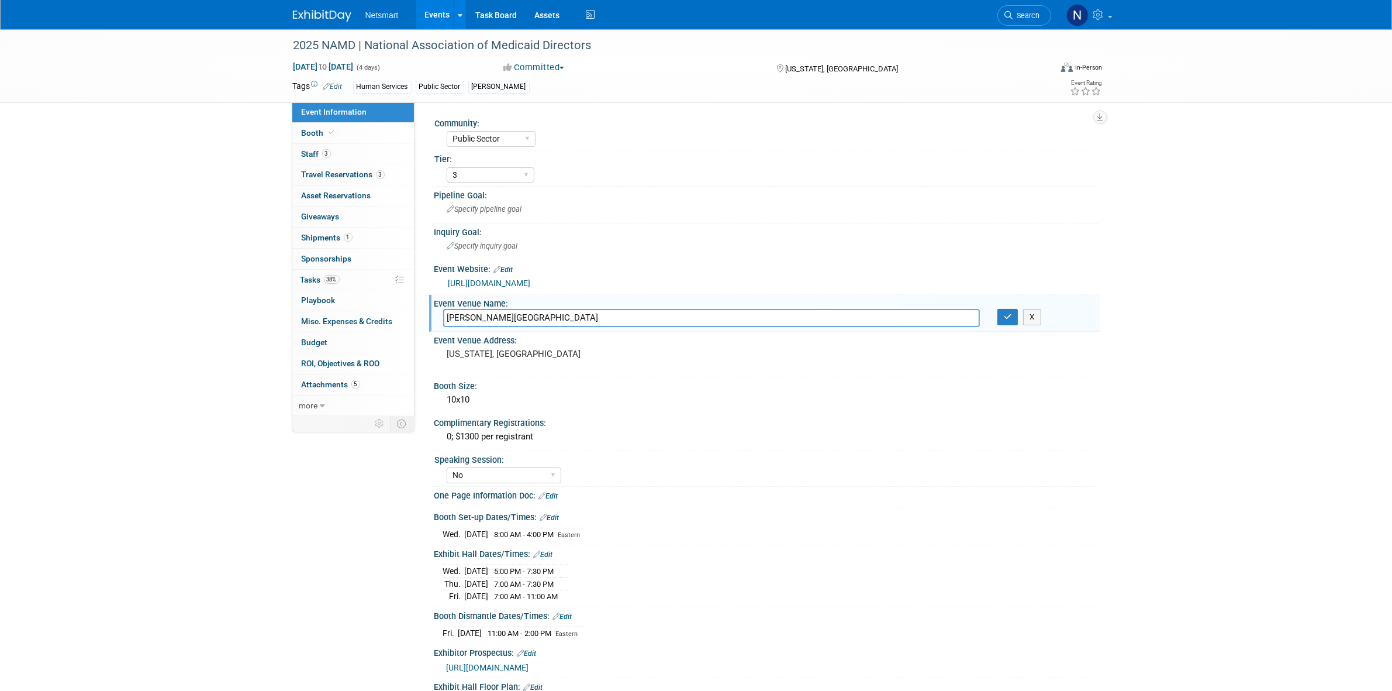
click at [488, 312] on input "Gaylord National Harbor" at bounding box center [711, 318] width 537 height 18
click at [487, 312] on input "Gaylord National Harbor" at bounding box center [711, 318] width 537 height 18
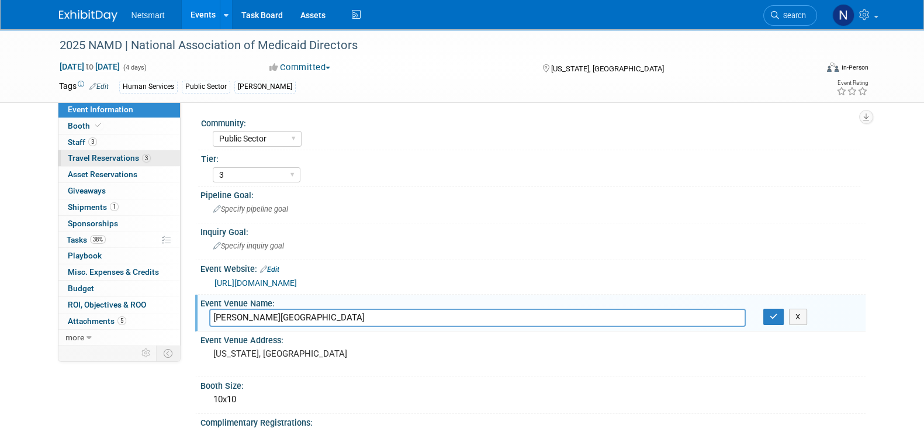
click at [112, 162] on span "Travel Reservations 3" at bounding box center [109, 157] width 83 height 9
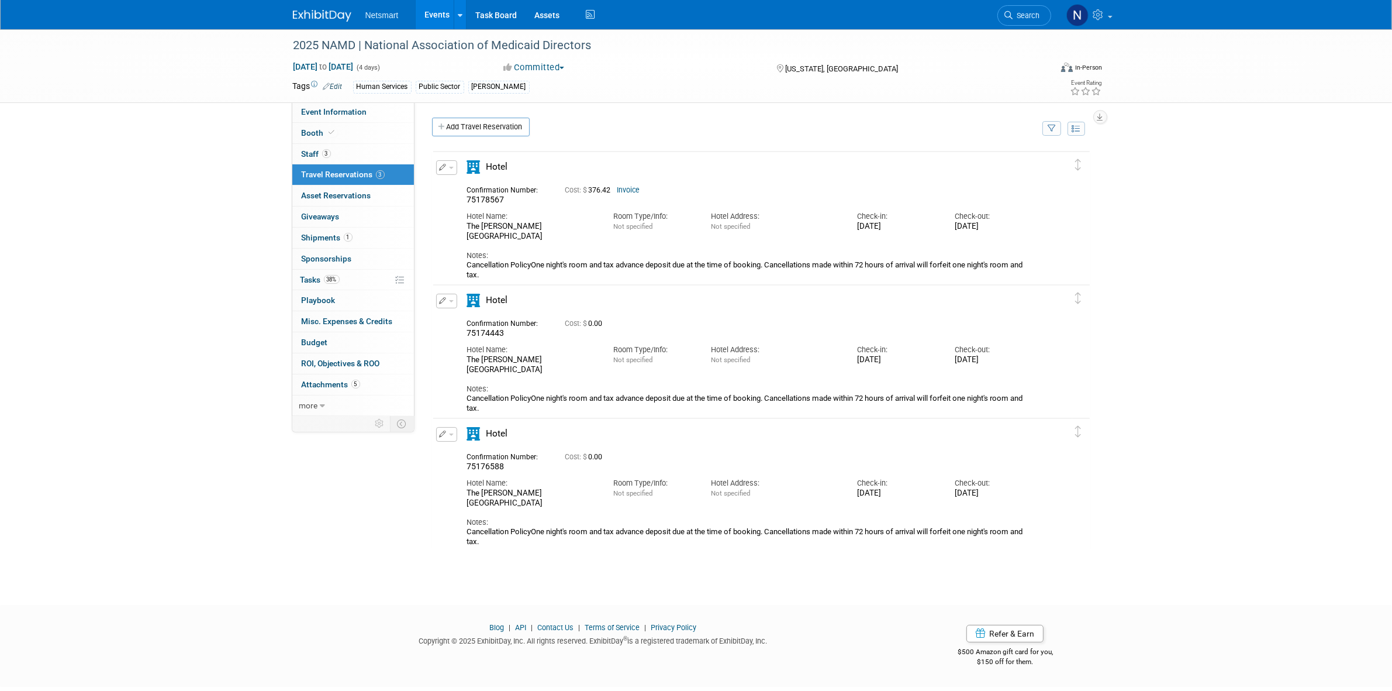
click at [630, 191] on link "Invoice" at bounding box center [628, 190] width 23 height 8
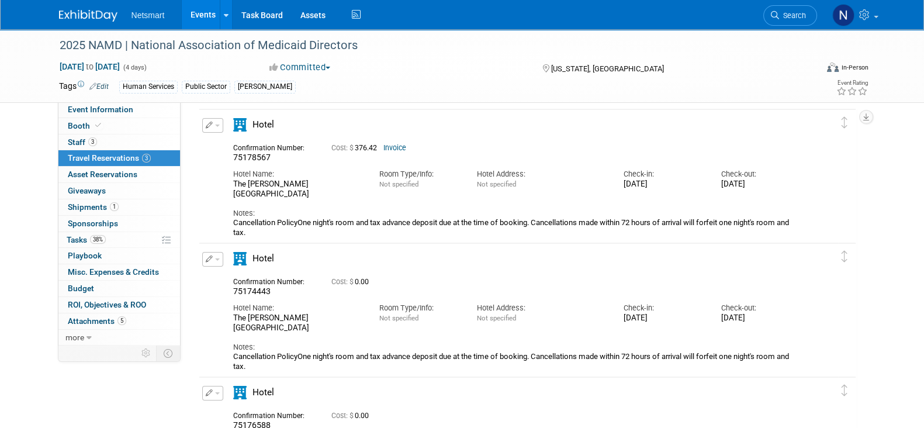
scroll to position [73, 0]
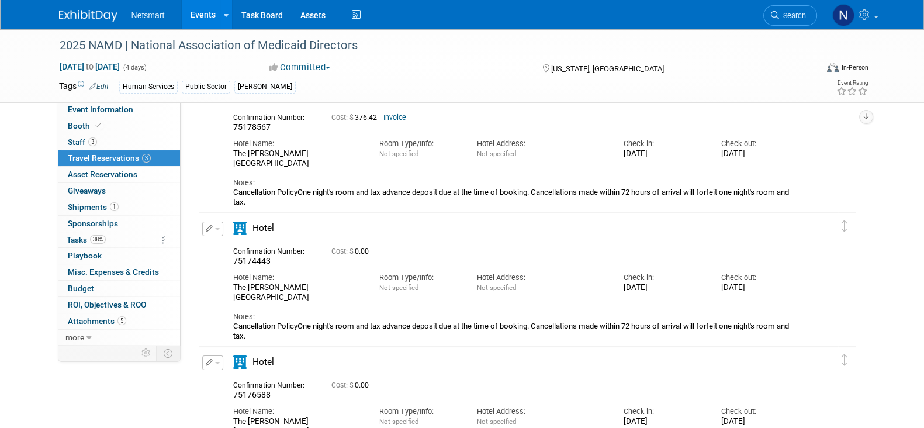
drag, startPoint x: 211, startPoint y: 227, endPoint x: 216, endPoint y: 231, distance: 6.7
click at [211, 227] on icon "button" at bounding box center [210, 228] width 8 height 7
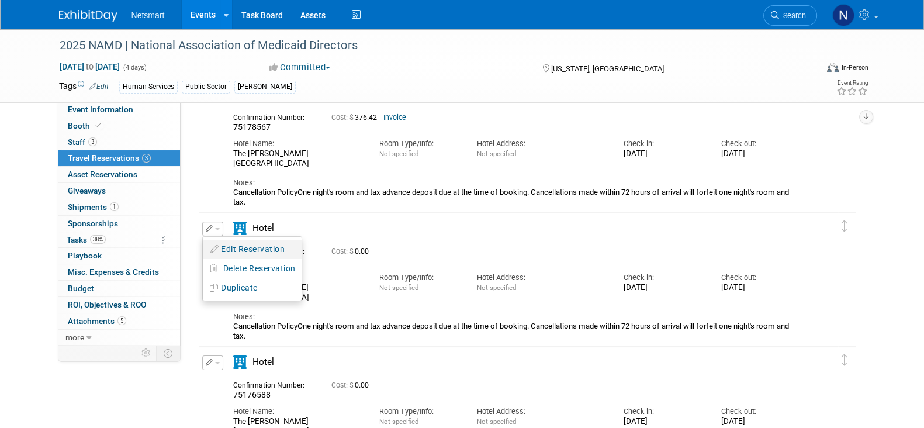
click at [251, 251] on button "Edit Reservation" at bounding box center [252, 249] width 99 height 17
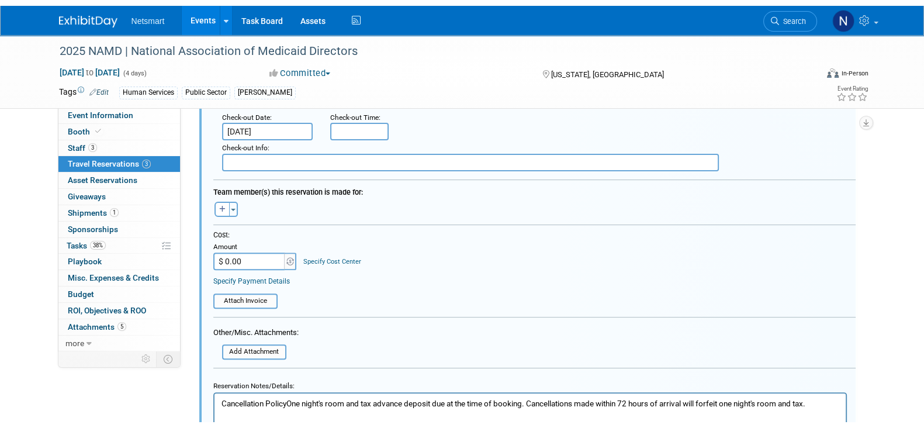
scroll to position [518, 0]
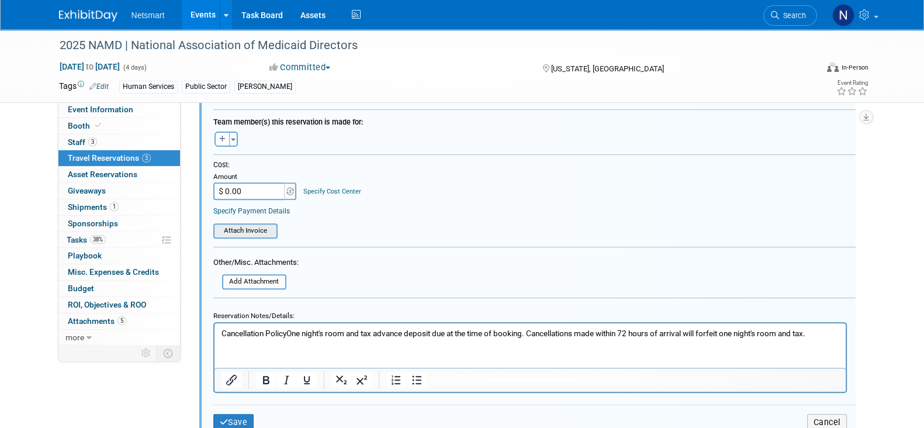
click at [252, 226] on input "file" at bounding box center [206, 231] width 139 height 13
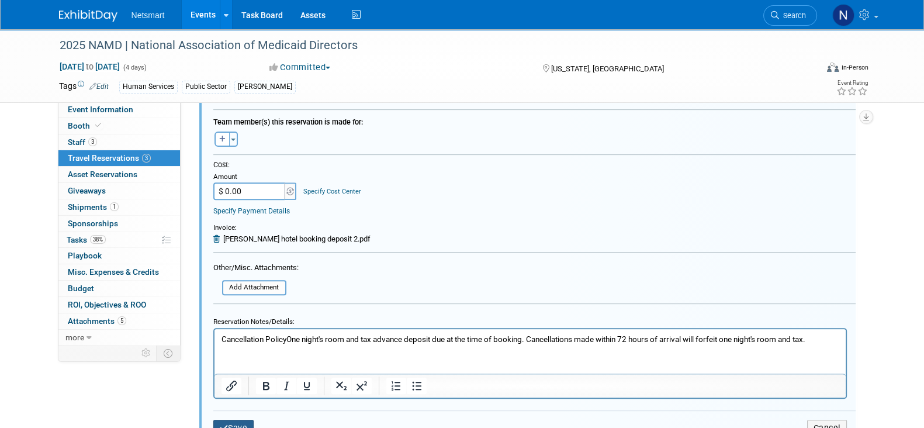
click at [236, 420] on button "Save" at bounding box center [233, 428] width 41 height 17
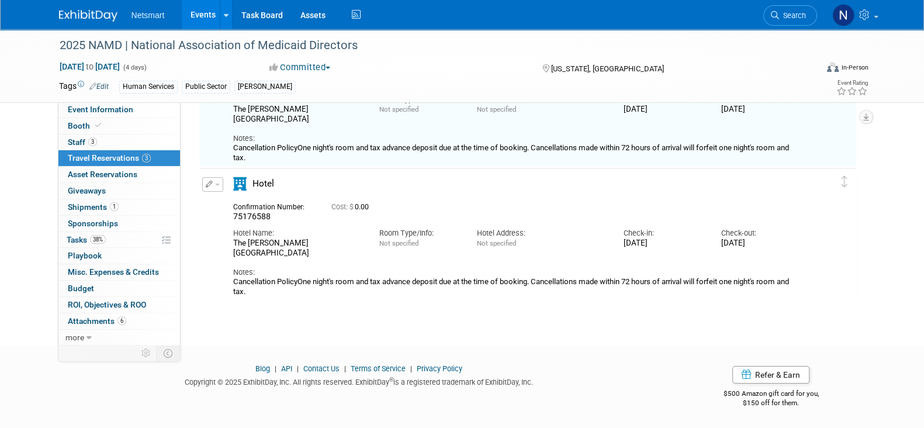
scroll to position [153, 0]
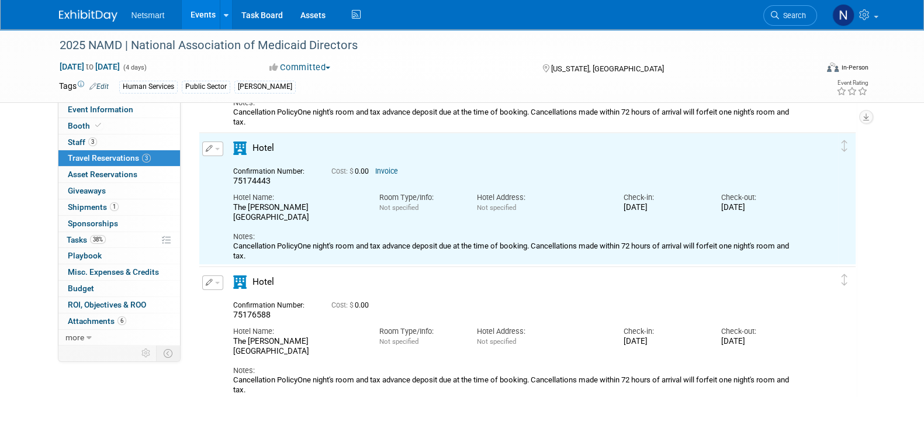
click at [209, 279] on icon "button" at bounding box center [210, 282] width 8 height 7
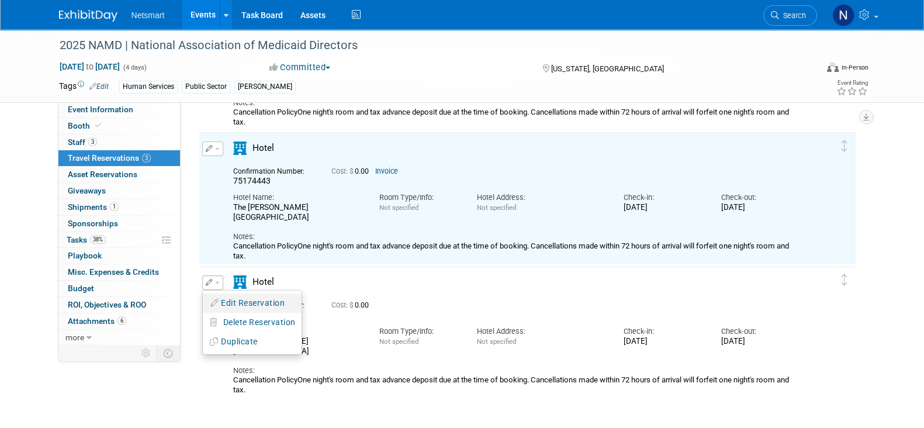
click at [251, 299] on button "Edit Reservation" at bounding box center [252, 303] width 99 height 17
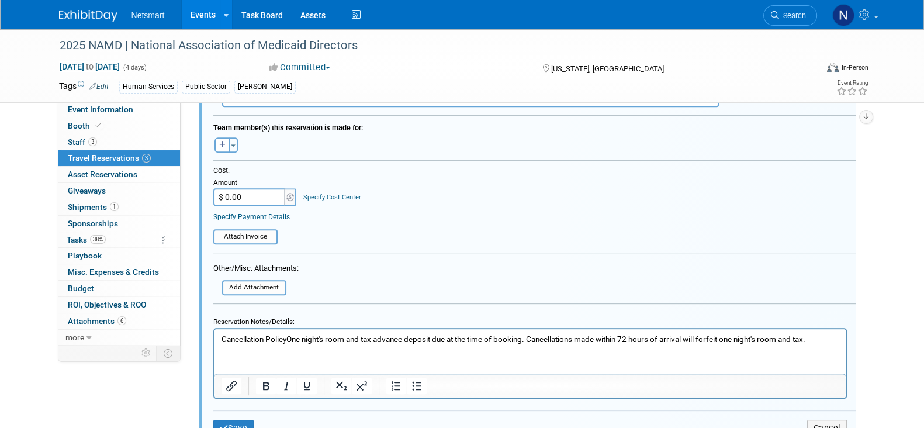
scroll to position [652, 0]
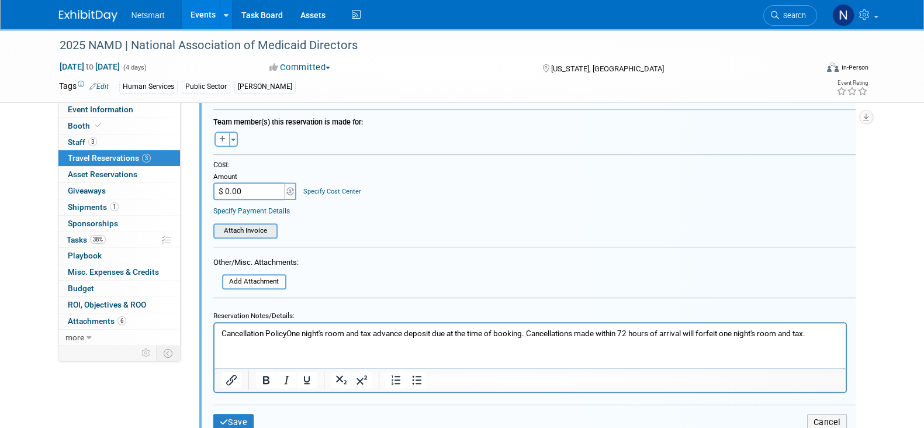
click at [247, 225] on input "file" at bounding box center [206, 231] width 139 height 13
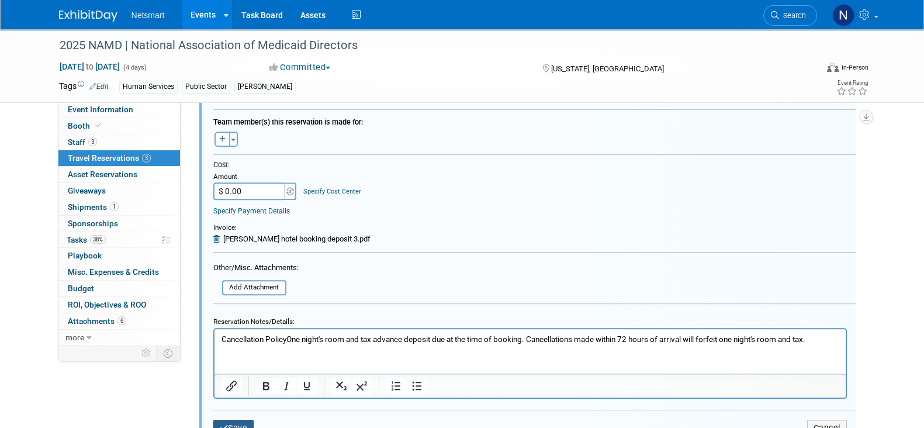
click at [240, 420] on button "Save" at bounding box center [233, 428] width 41 height 17
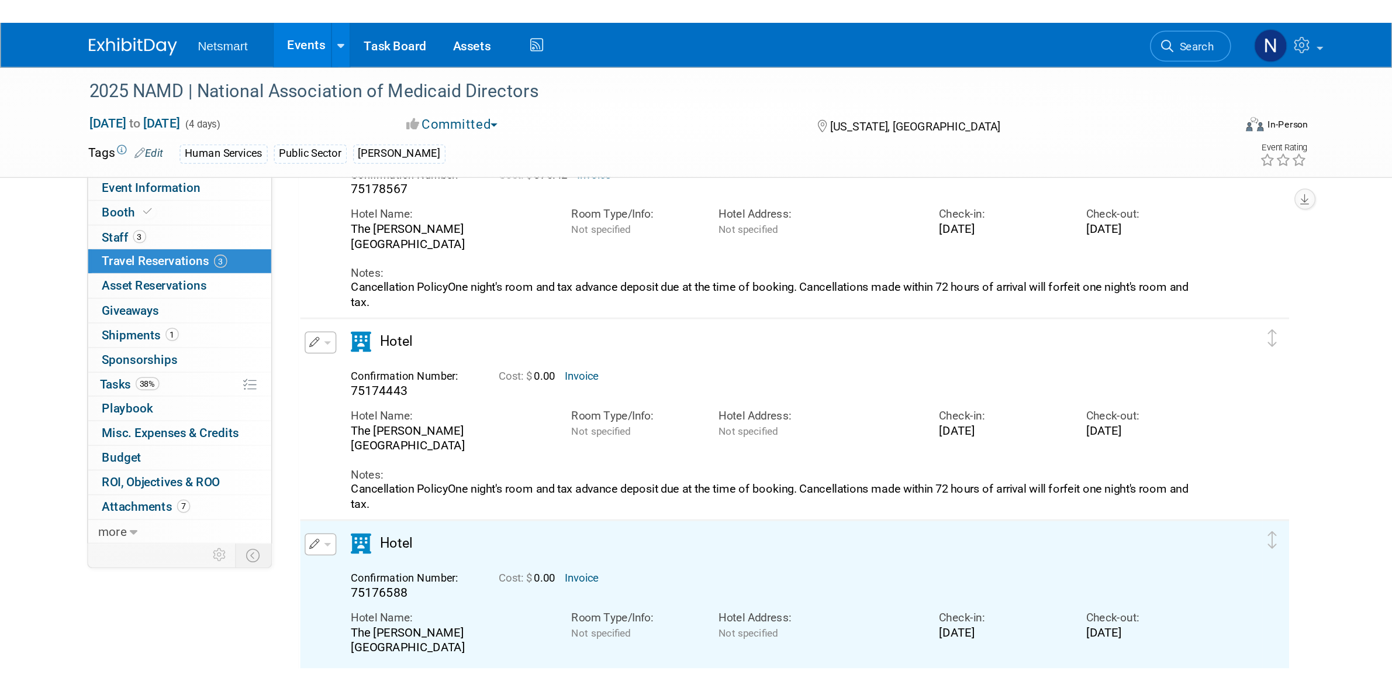
scroll to position [0, 0]
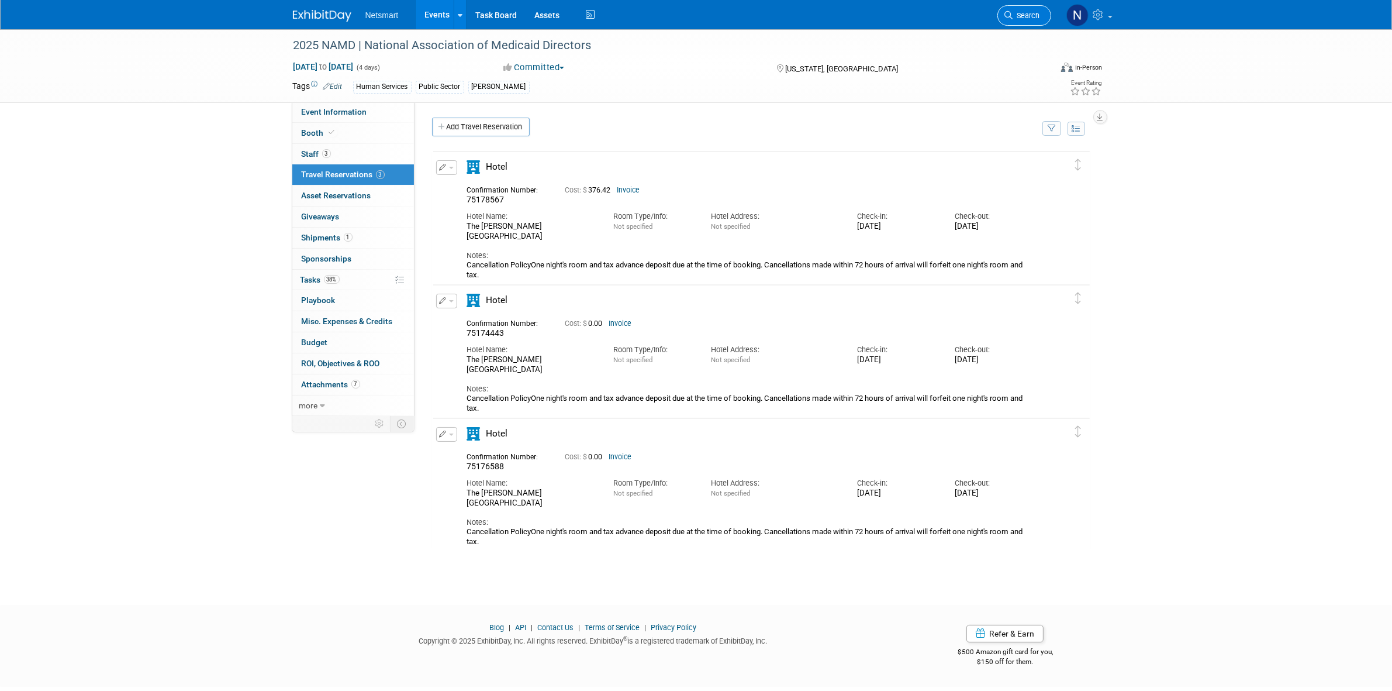
click at [1015, 13] on span "Search" at bounding box center [1026, 15] width 27 height 9
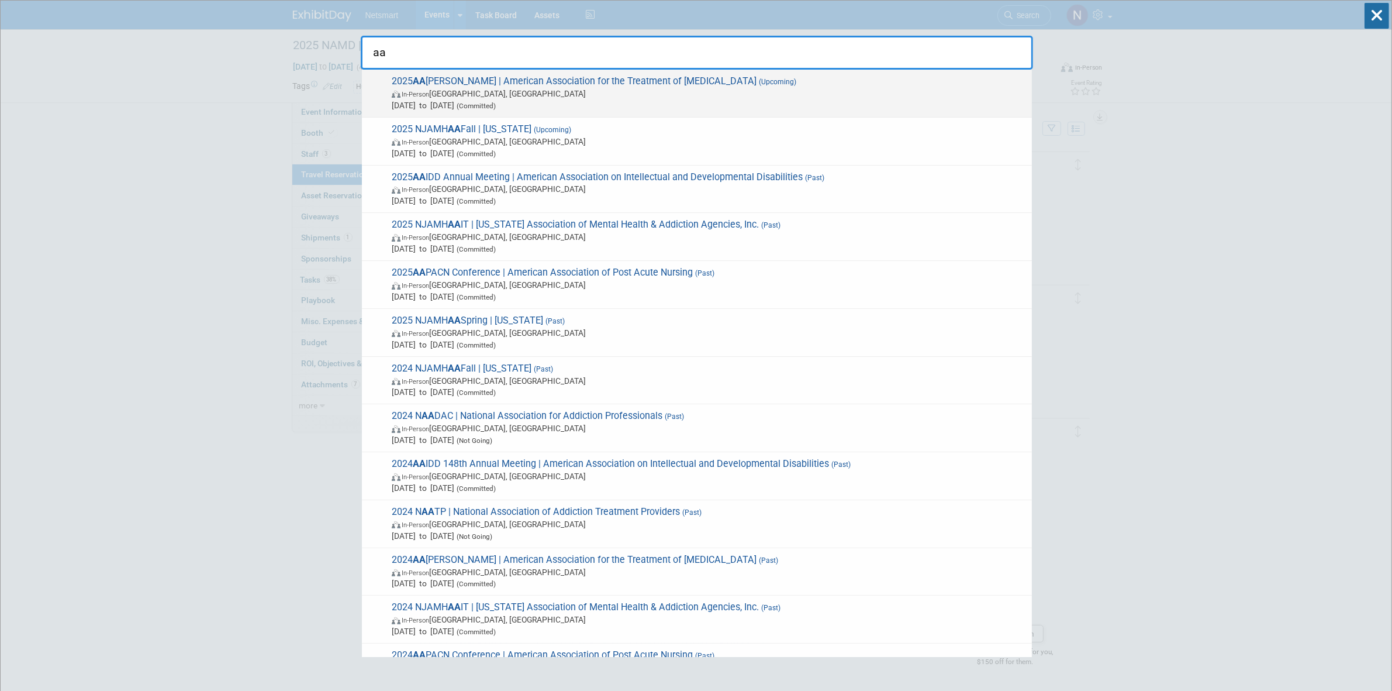
type input "aa"
click at [482, 92] on span "In-Person Philadelphia, PA" at bounding box center [709, 94] width 634 height 12
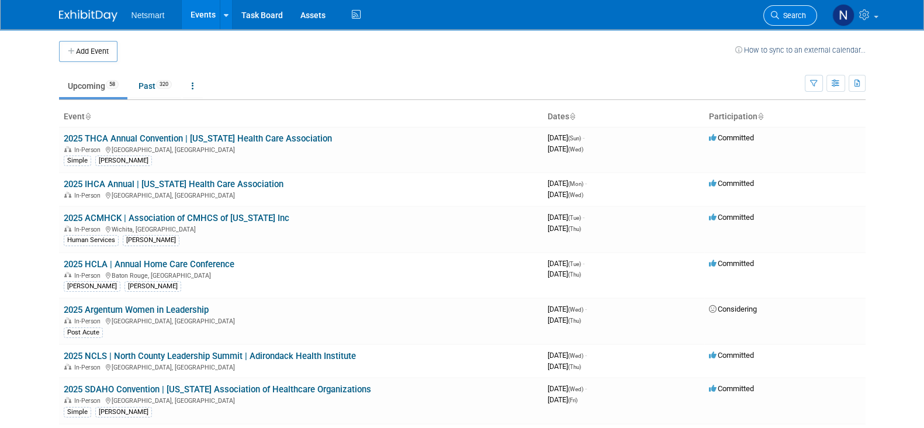
click at [792, 13] on span "Search" at bounding box center [792, 15] width 27 height 9
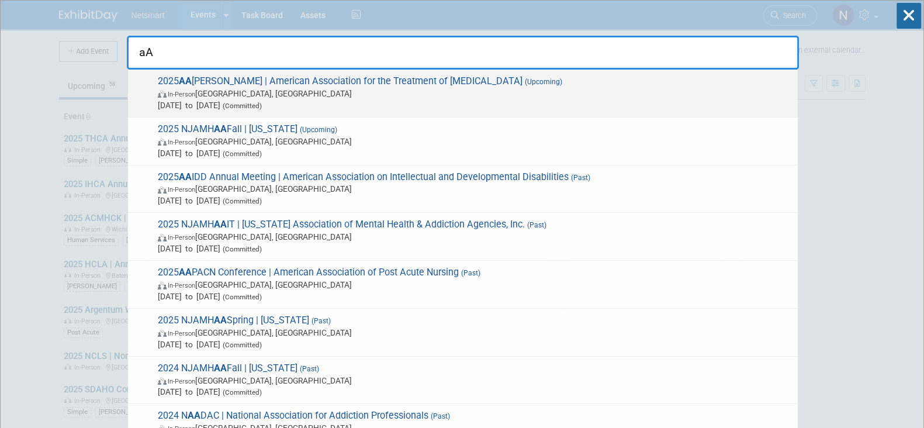
type input "aA"
click at [356, 98] on span "In-Person Philadelphia, PA" at bounding box center [475, 94] width 634 height 12
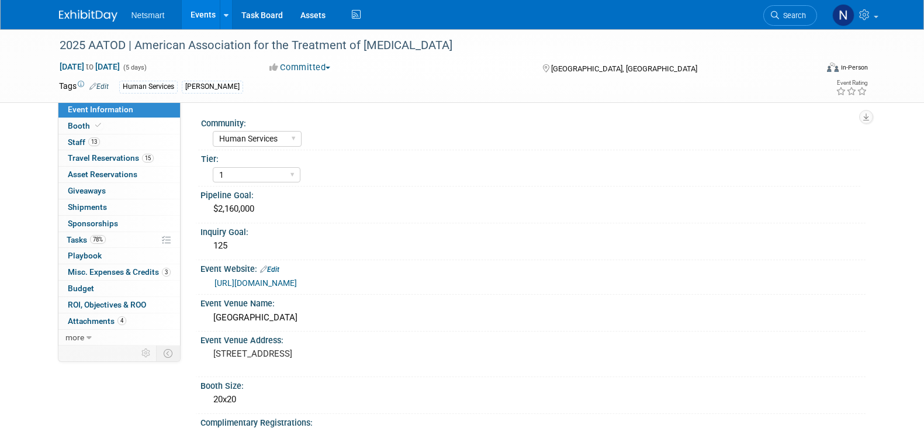
select select "Human Services"
select select "1"
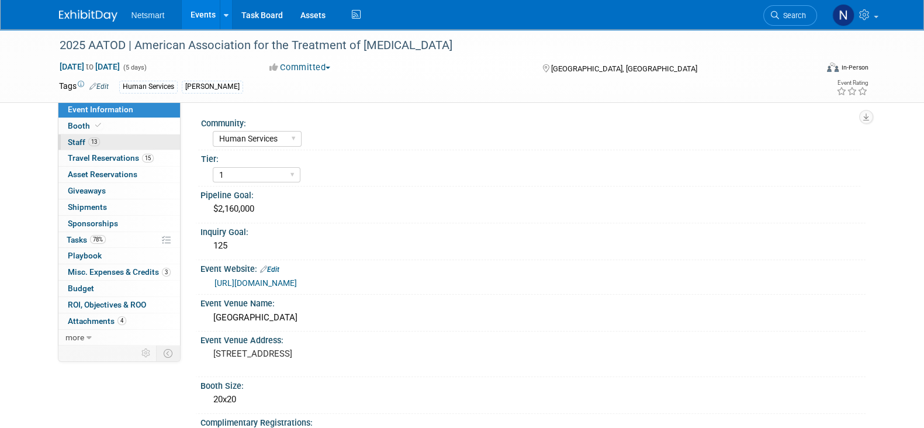
click at [102, 140] on link "13 Staff 13" at bounding box center [119, 142] width 122 height 16
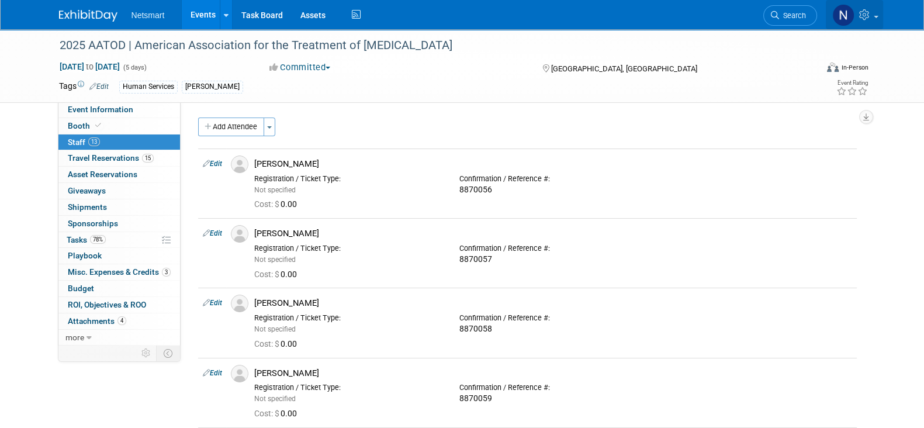
click at [866, 15] on icon at bounding box center [866, 14] width 13 height 11
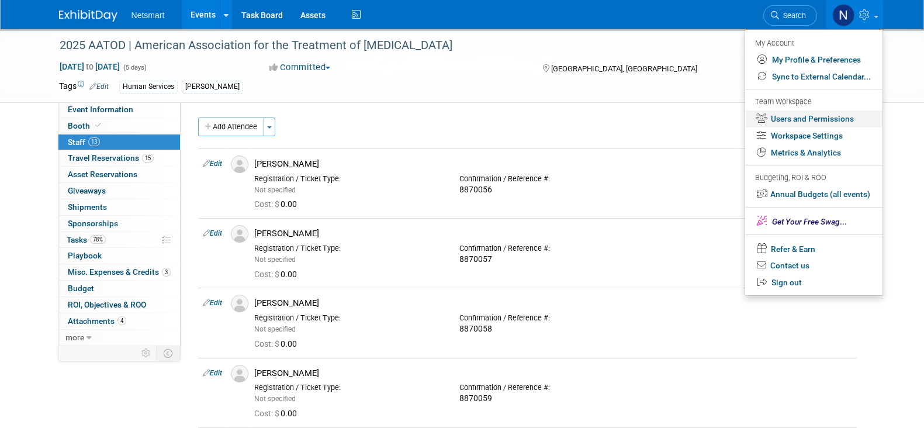
click at [793, 120] on link "Users and Permissions" at bounding box center [814, 119] width 137 height 17
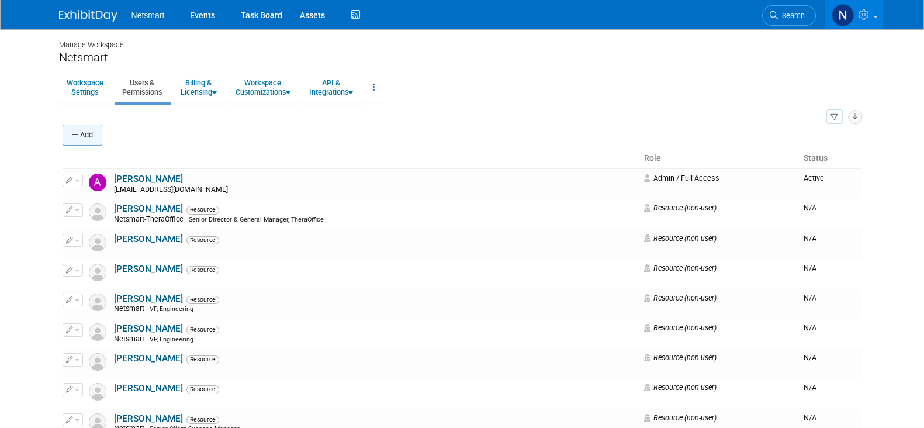
click at [79, 132] on icon "button" at bounding box center [76, 136] width 8 height 8
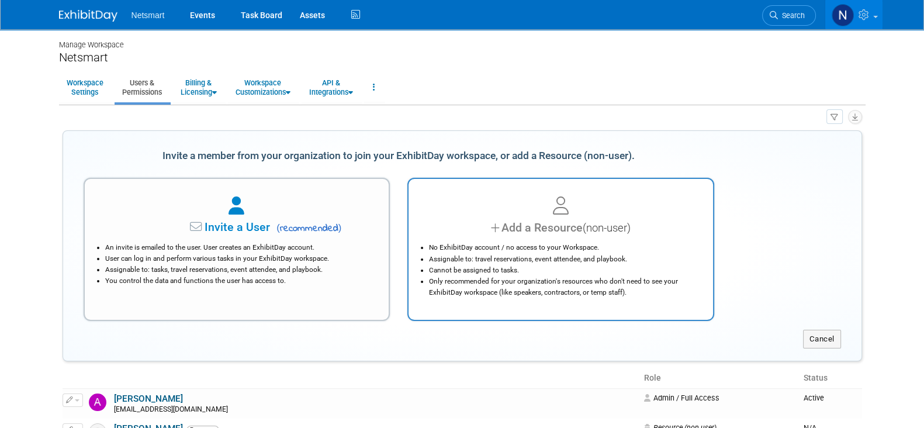
click at [550, 230] on div "Add a Resource (non-user)" at bounding box center [560, 227] width 275 height 17
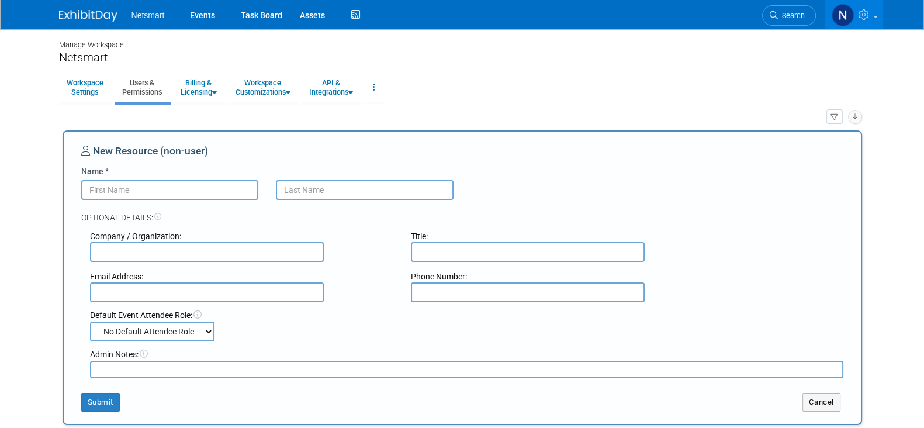
paste input "Deanna"
type input "Deanna"
click at [324, 187] on input "text" at bounding box center [365, 190] width 178 height 20
paste input "Brisgone"
type input "Brisgone"
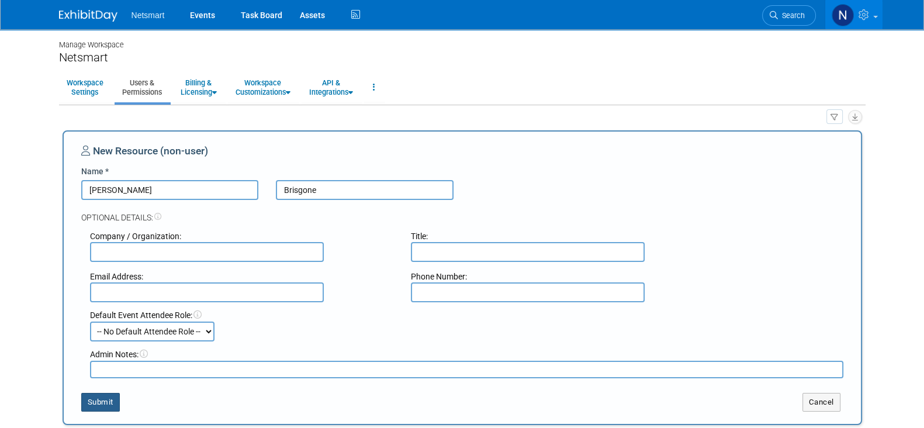
click at [115, 397] on button "Submit" at bounding box center [100, 402] width 39 height 19
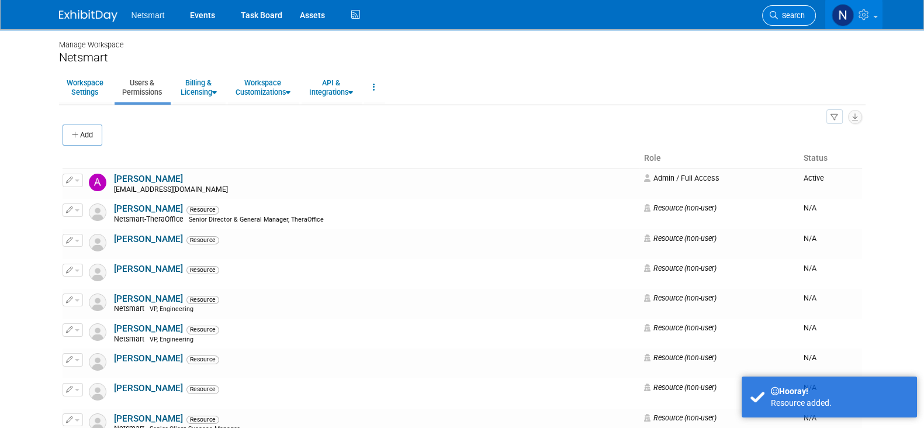
click at [789, 13] on span "Search" at bounding box center [791, 15] width 27 height 9
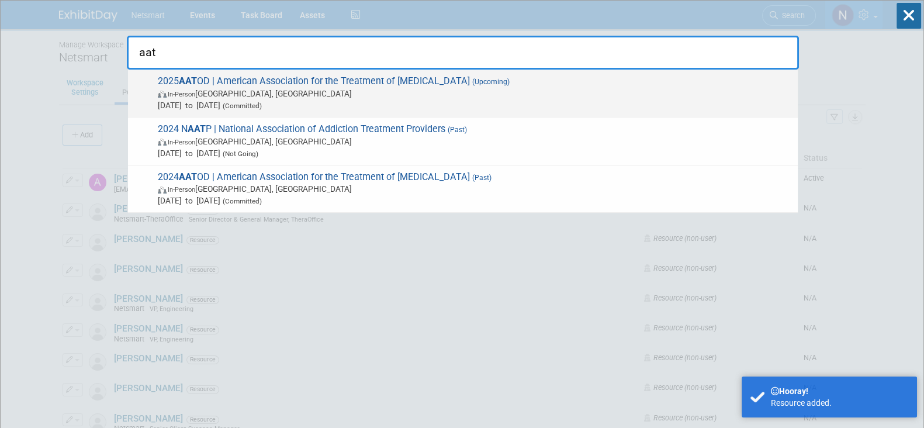
type input "aat"
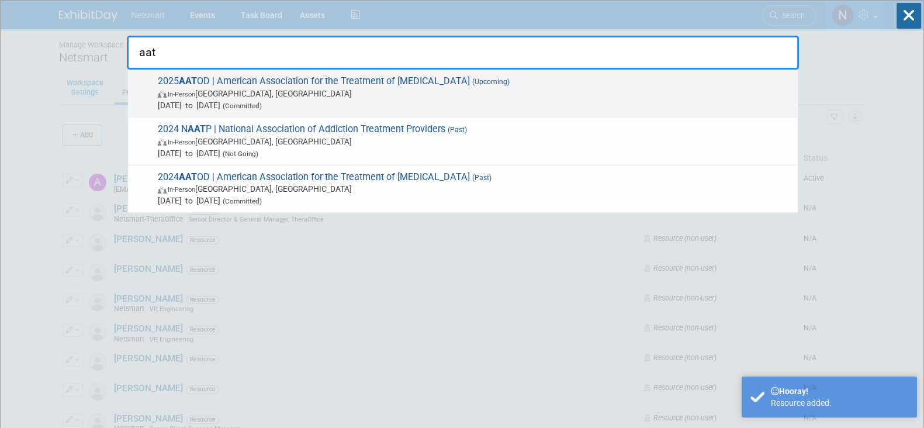
click at [262, 109] on span "(Committed)" at bounding box center [241, 106] width 42 height 8
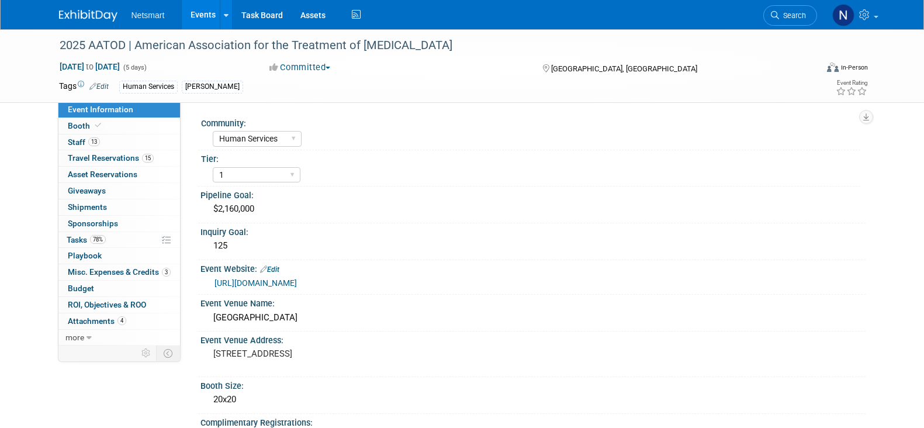
select select "Human Services"
select select "1"
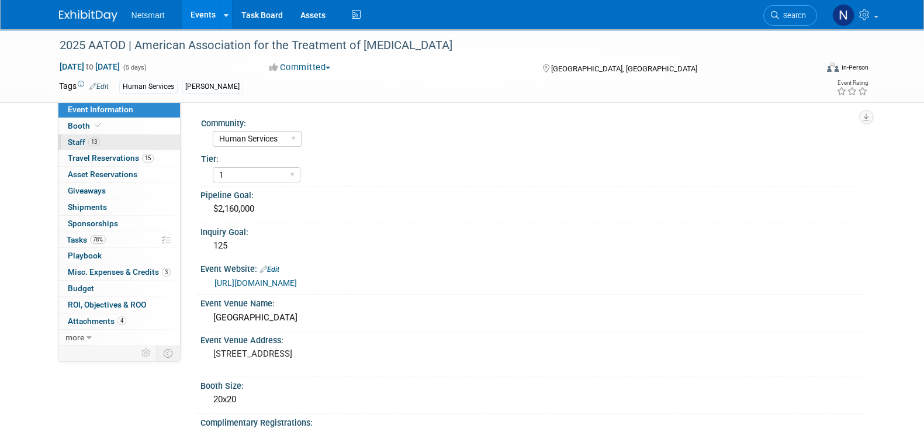
click at [91, 139] on span "13" at bounding box center [94, 141] width 12 height 9
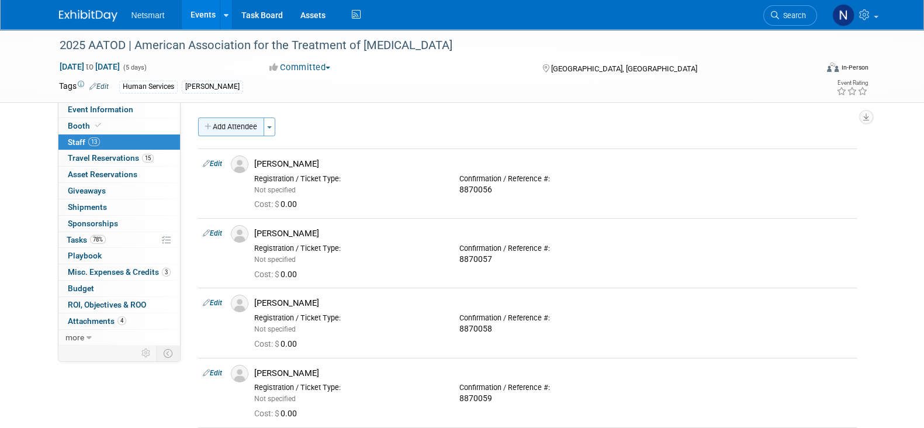
click at [237, 130] on button "Add Attendee" at bounding box center [231, 127] width 66 height 19
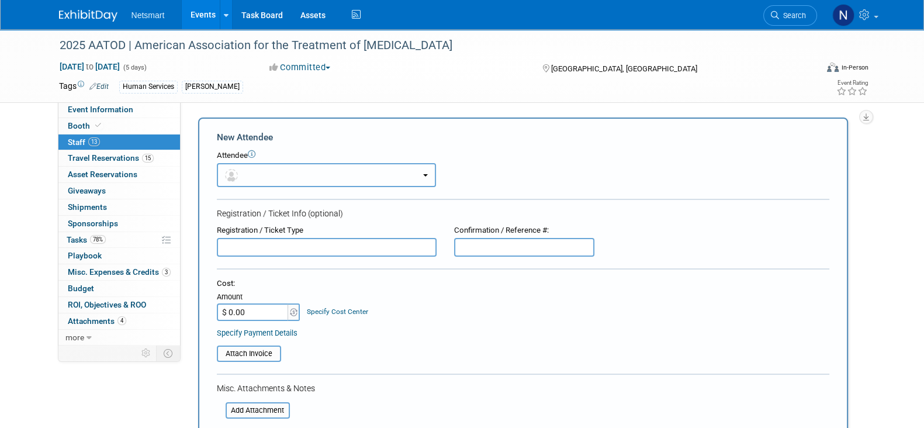
click at [267, 171] on button "button" at bounding box center [326, 175] width 219 height 24
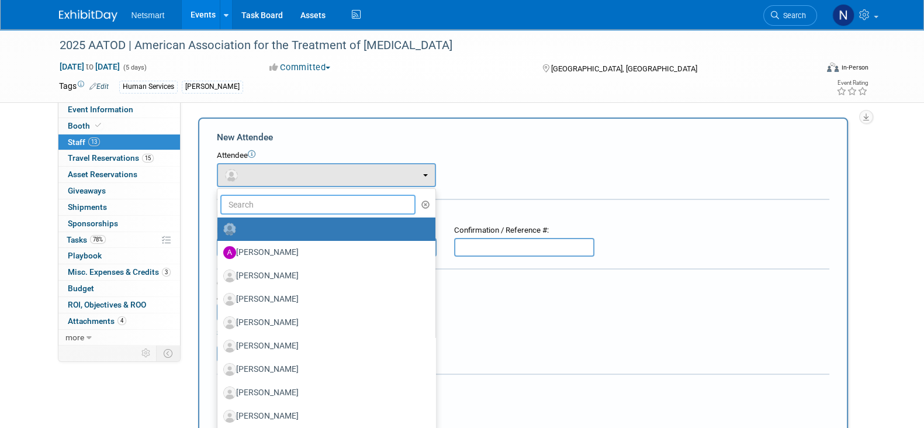
click at [269, 208] on input "text" at bounding box center [318, 205] width 196 height 20
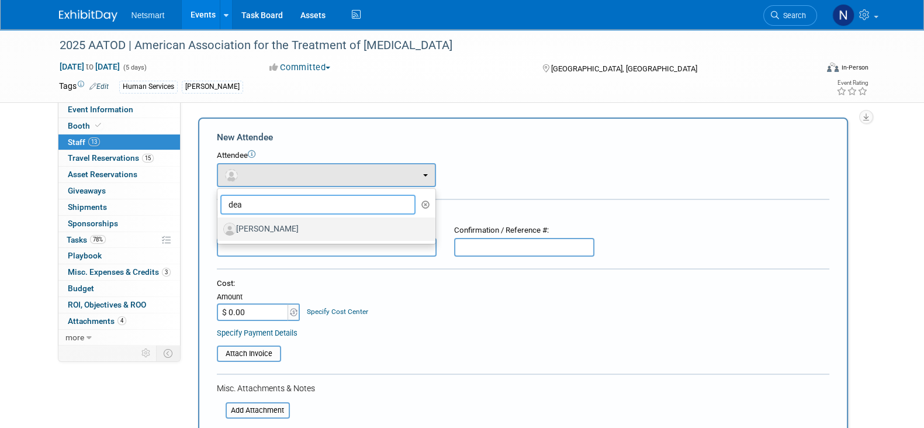
type input "dea"
click at [290, 229] on label "[PERSON_NAME]" at bounding box center [323, 229] width 201 height 19
click at [219, 229] on input "[PERSON_NAME]" at bounding box center [216, 228] width 8 height 8
select select "608f2385-eefc-426c-ac7e-ce369d8cd2a3"
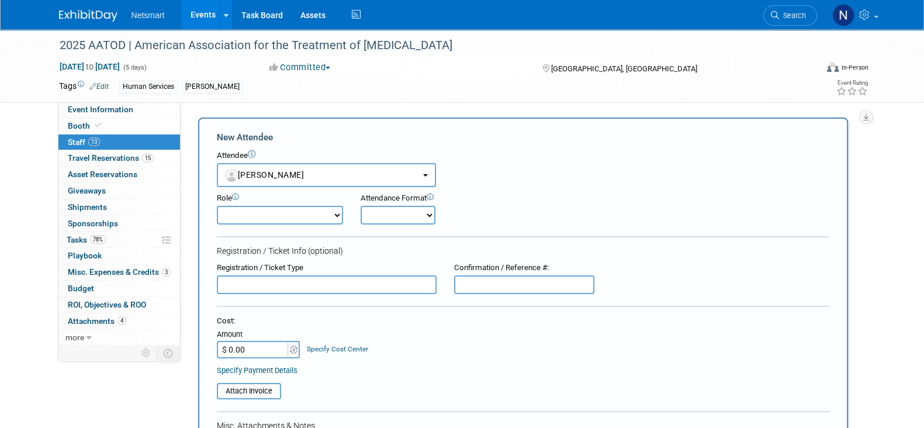
click at [488, 284] on input "text" at bounding box center [524, 284] width 140 height 19
click at [502, 281] on input "text" at bounding box center [524, 284] width 140 height 19
paste input "8875061"
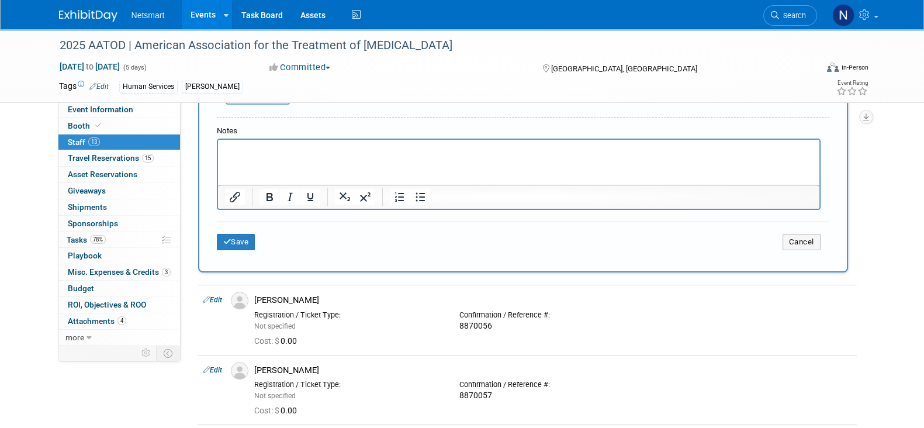
scroll to position [363, 0]
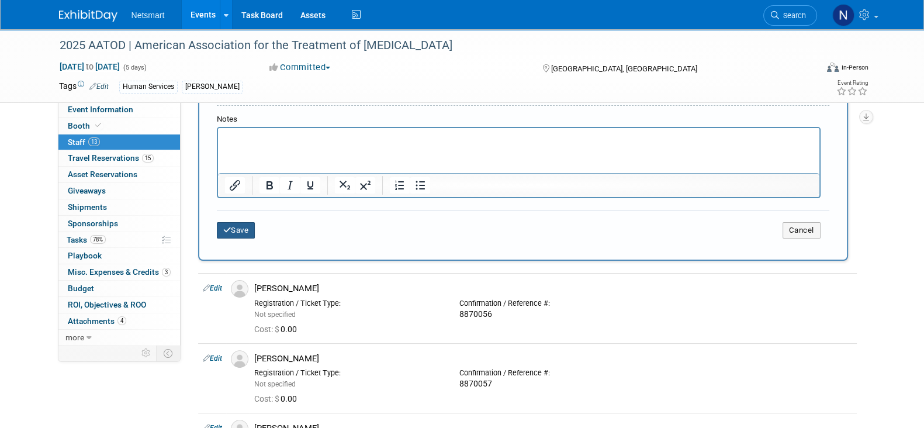
type input "8875061"
click at [241, 225] on button "Save" at bounding box center [236, 230] width 39 height 16
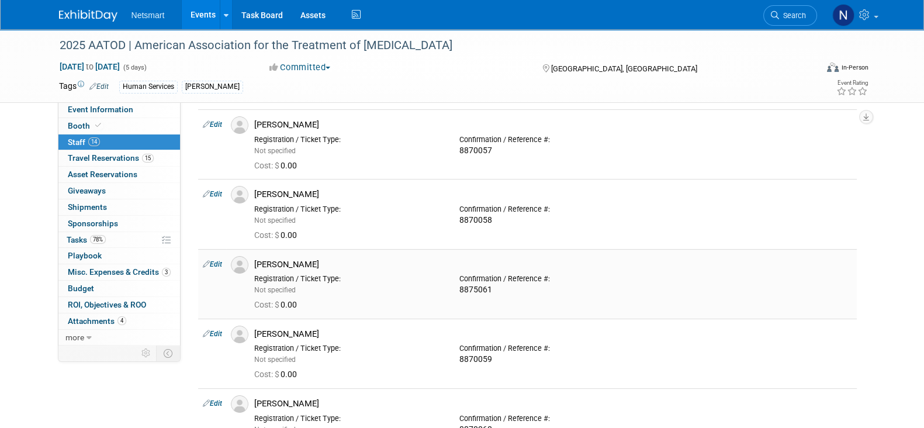
scroll to position [0, 0]
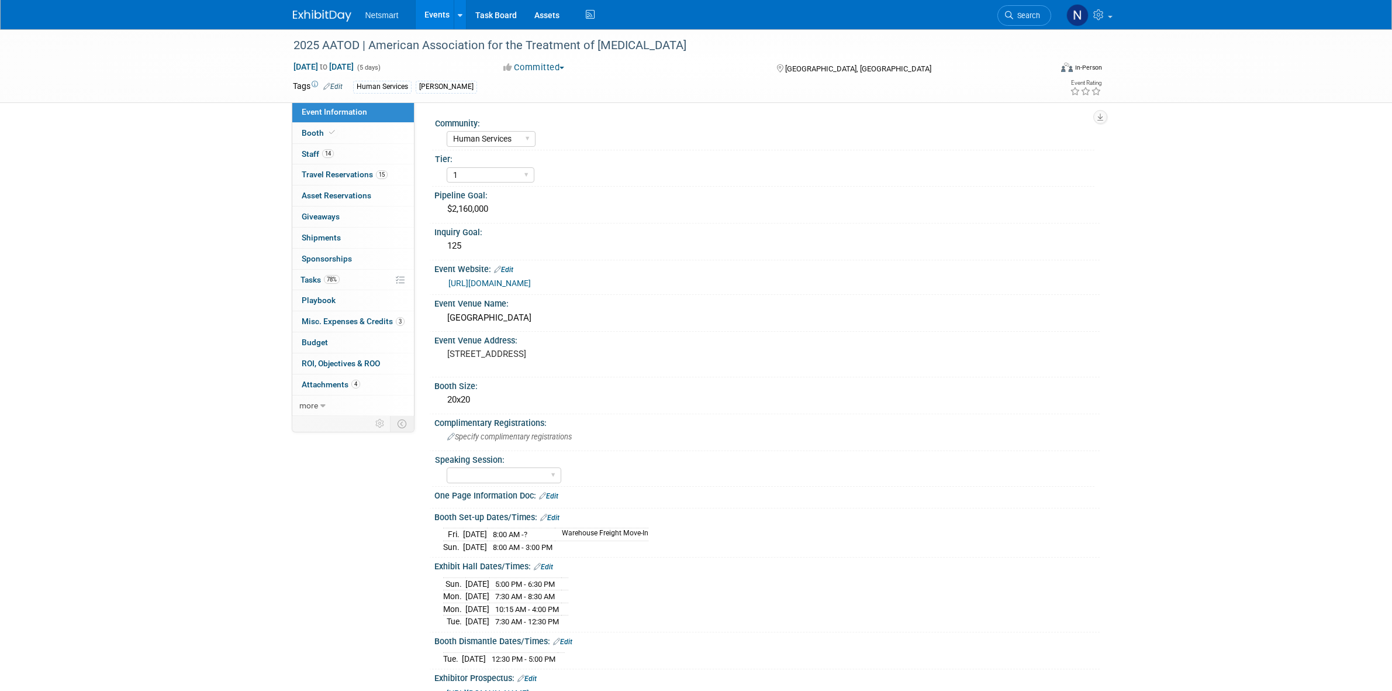
select select "Human Services"
select select "1"
click at [343, 151] on link "14 Staff 14" at bounding box center [353, 154] width 122 height 20
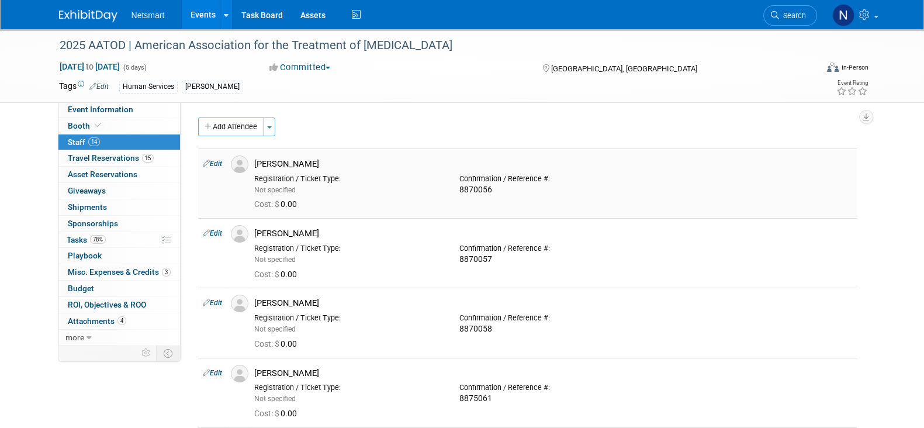
drag, startPoint x: 322, startPoint y: 164, endPoint x: 258, endPoint y: 161, distance: 63.8
click at [258, 161] on div "[PERSON_NAME]" at bounding box center [553, 163] width 598 height 11
click at [260, 161] on div "[PERSON_NAME]" at bounding box center [553, 163] width 598 height 11
click at [299, 163] on div "[PERSON_NAME]" at bounding box center [553, 163] width 598 height 11
click at [298, 162] on div "[PERSON_NAME]" at bounding box center [553, 163] width 598 height 11
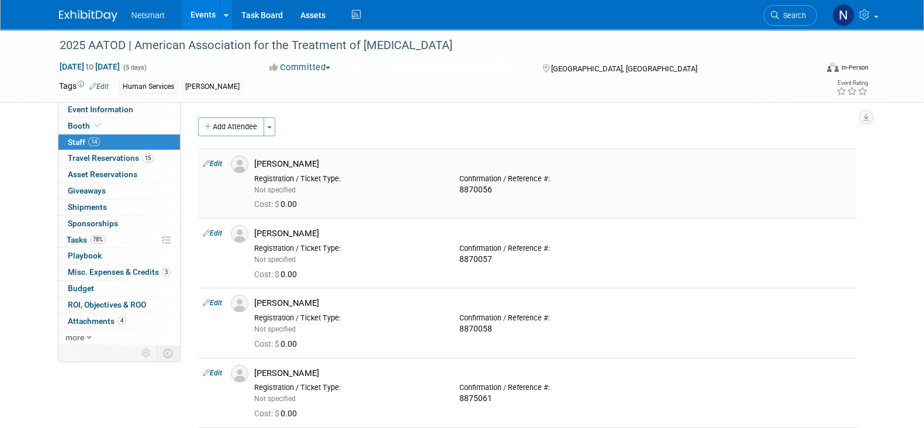
click at [298, 161] on div "[PERSON_NAME]" at bounding box center [553, 163] width 598 height 11
click at [298, 160] on div "[PERSON_NAME]" at bounding box center [553, 163] width 598 height 11
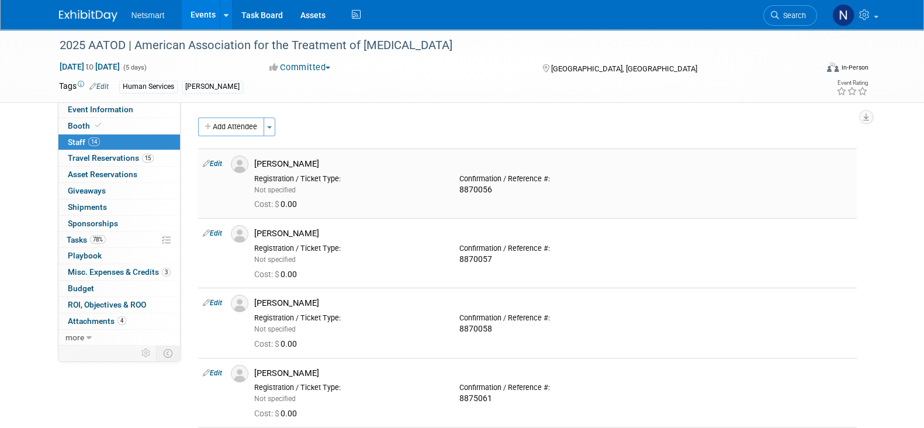
copy td "[PERSON_NAME]"
click at [280, 229] on div "[PERSON_NAME]" at bounding box center [553, 233] width 598 height 11
click at [280, 230] on div "[PERSON_NAME]" at bounding box center [553, 233] width 598 height 11
click at [279, 230] on div "[PERSON_NAME]" at bounding box center [553, 233] width 598 height 11
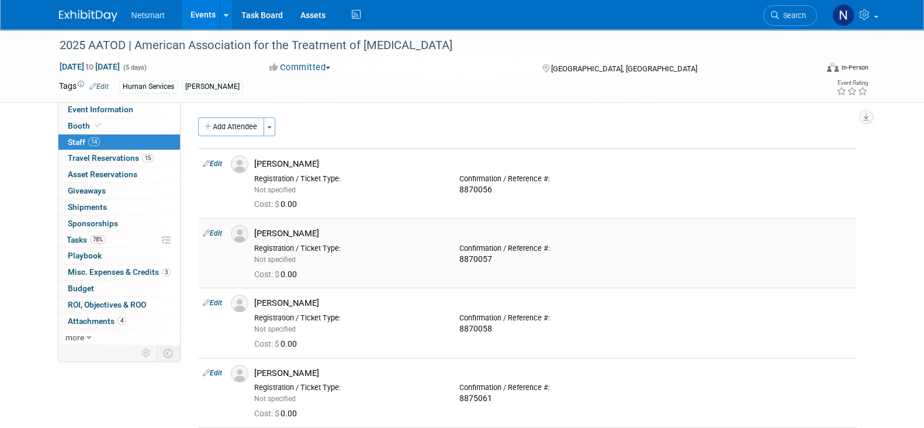
click at [279, 230] on div "[PERSON_NAME]" at bounding box center [553, 233] width 598 height 11
click at [290, 298] on div "[PERSON_NAME]" at bounding box center [553, 303] width 598 height 11
click at [289, 298] on div "[PERSON_NAME]" at bounding box center [553, 303] width 598 height 11
copy td "[PERSON_NAME]"
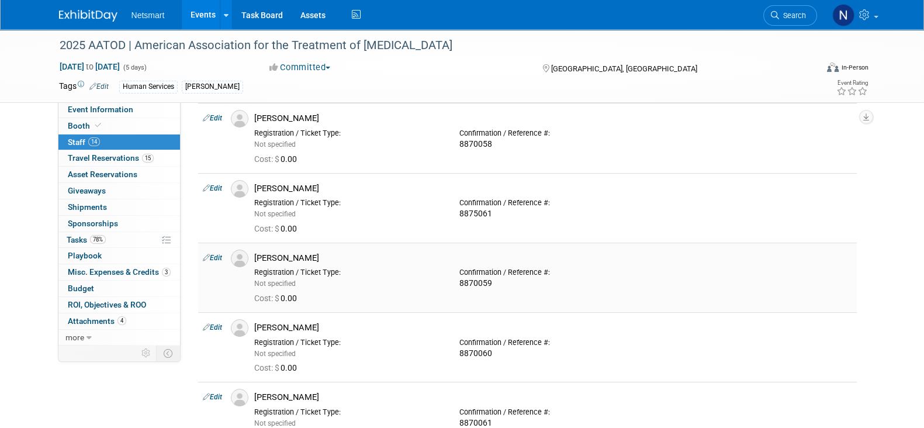
scroll to position [219, 0]
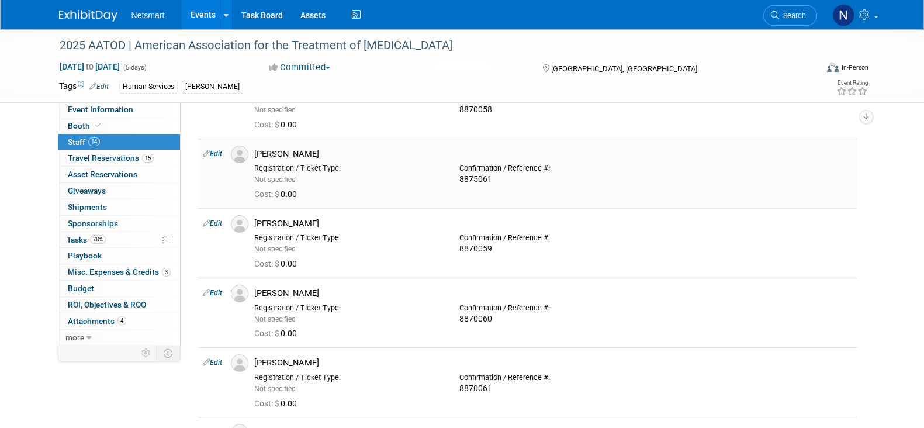
drag, startPoint x: 296, startPoint y: 151, endPoint x: 249, endPoint y: 154, distance: 47.5
click at [249, 154] on div "[PERSON_NAME]" at bounding box center [554, 153] width 616 height 14
copy div "[PERSON_NAME]"
drag, startPoint x: 263, startPoint y: 219, endPoint x: 250, endPoint y: 219, distance: 12.9
click at [250, 219] on div "[PERSON_NAME]" at bounding box center [554, 222] width 616 height 14
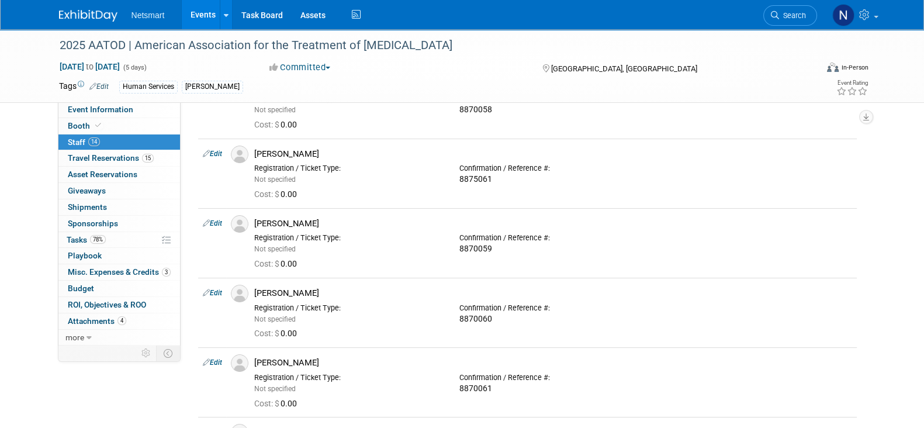
copy div "[PERSON_NAME]"
drag, startPoint x: 265, startPoint y: 294, endPoint x: 255, endPoint y: 296, distance: 10.4
click at [255, 296] on div "[PERSON_NAME]" at bounding box center [553, 293] width 598 height 11
copy div "[PERSON_NAME]"
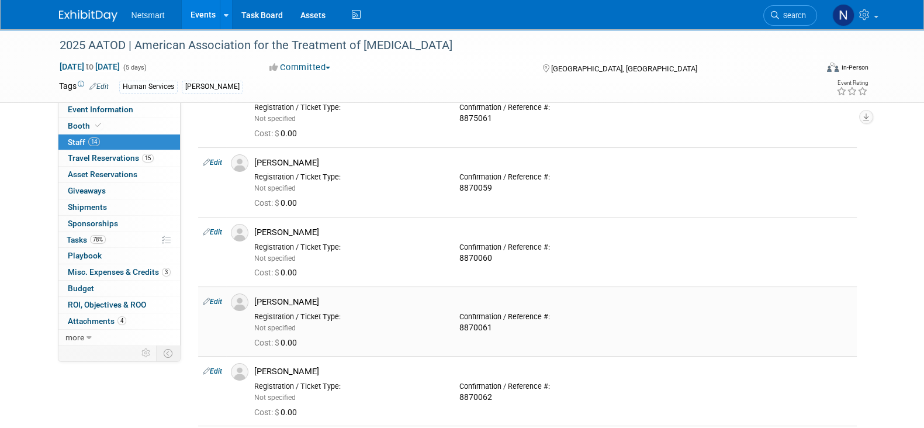
scroll to position [365, 0]
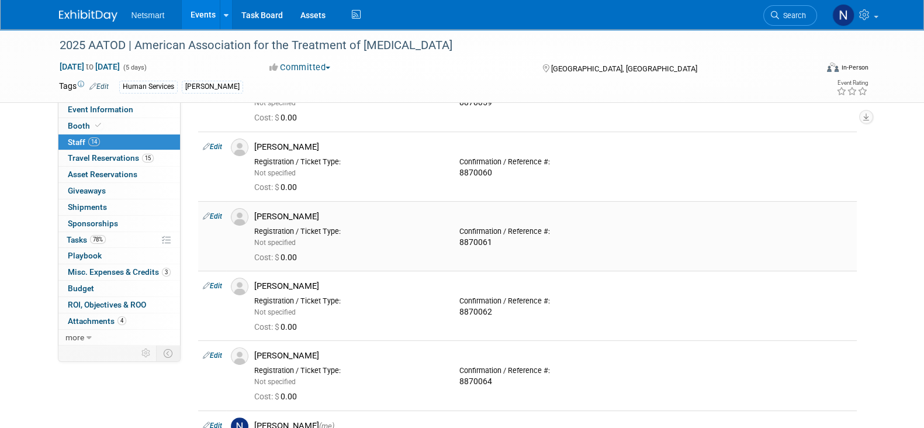
drag, startPoint x: 310, startPoint y: 215, endPoint x: 261, endPoint y: 219, distance: 49.3
click at [261, 219] on div "[PERSON_NAME]" at bounding box center [553, 216] width 598 height 11
click at [308, 213] on div "[PERSON_NAME]" at bounding box center [553, 216] width 598 height 11
drag, startPoint x: 246, startPoint y: 212, endPoint x: 237, endPoint y: 212, distance: 8.8
click at [237, 212] on tr "Edit [PERSON_NAME] Cost: $" at bounding box center [527, 236] width 659 height 70
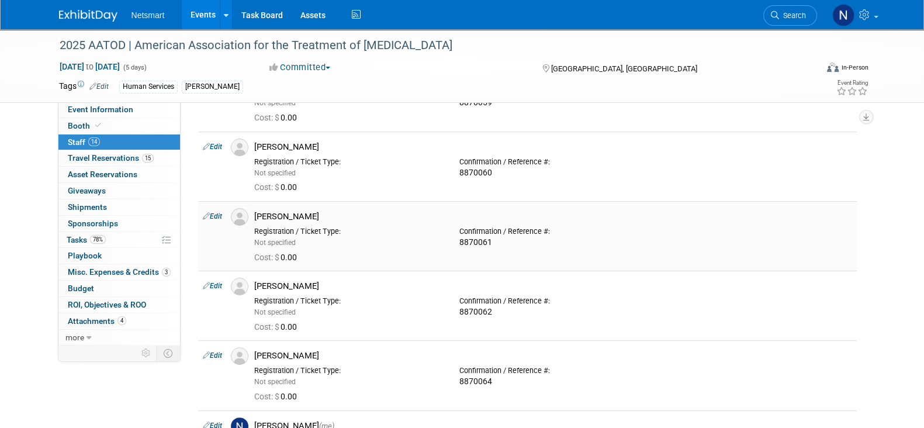
click at [425, 208] on div "[PERSON_NAME]" at bounding box center [554, 215] width 616 height 14
click at [326, 216] on div "[PERSON_NAME]" at bounding box center [553, 216] width 598 height 11
drag, startPoint x: 303, startPoint y: 216, endPoint x: 260, endPoint y: 218, distance: 43.3
click at [257, 218] on div "[PERSON_NAME]" at bounding box center [553, 216] width 598 height 11
copy div "[PERSON_NAME]"
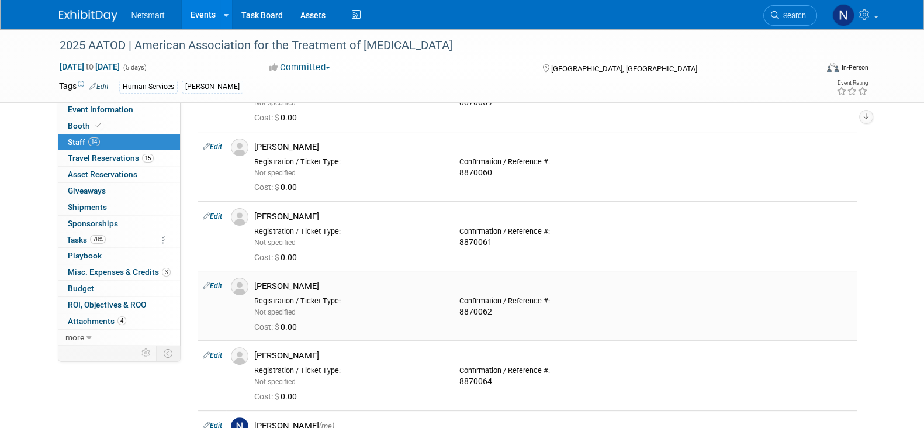
drag, startPoint x: 301, startPoint y: 282, endPoint x: 246, endPoint y: 285, distance: 54.5
click at [246, 285] on div "[PERSON_NAME]" at bounding box center [554, 285] width 616 height 14
copy div "[PERSON_NAME]"
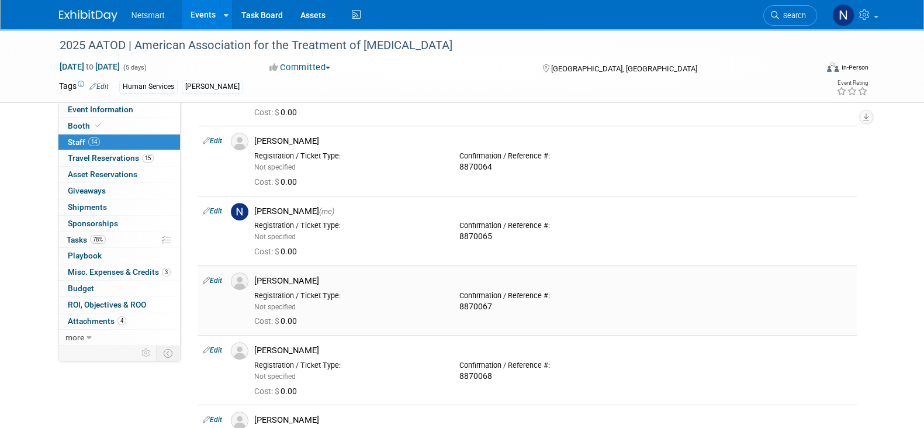
scroll to position [584, 0]
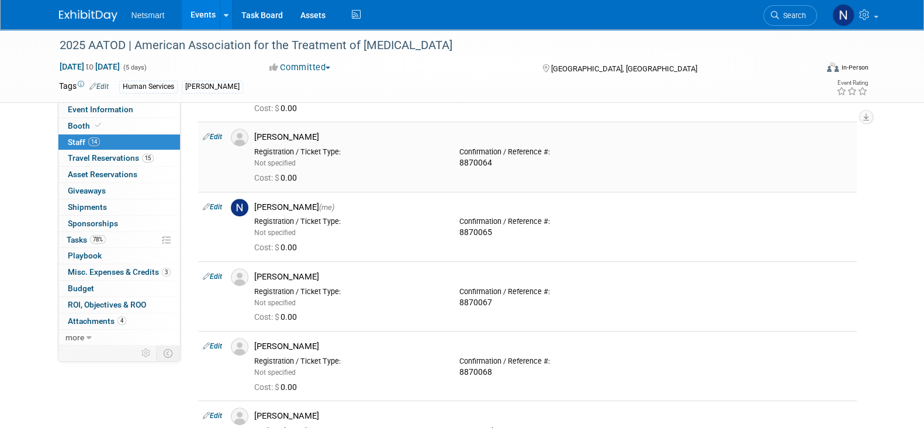
drag, startPoint x: 301, startPoint y: 133, endPoint x: 254, endPoint y: 135, distance: 46.8
click at [254, 135] on div "[PERSON_NAME]" at bounding box center [554, 136] width 616 height 14
copy div "[PERSON_NAME]"
drag, startPoint x: 291, startPoint y: 205, endPoint x: 256, endPoint y: 206, distance: 35.7
click at [256, 206] on div "[PERSON_NAME] (me)" at bounding box center [553, 207] width 598 height 11
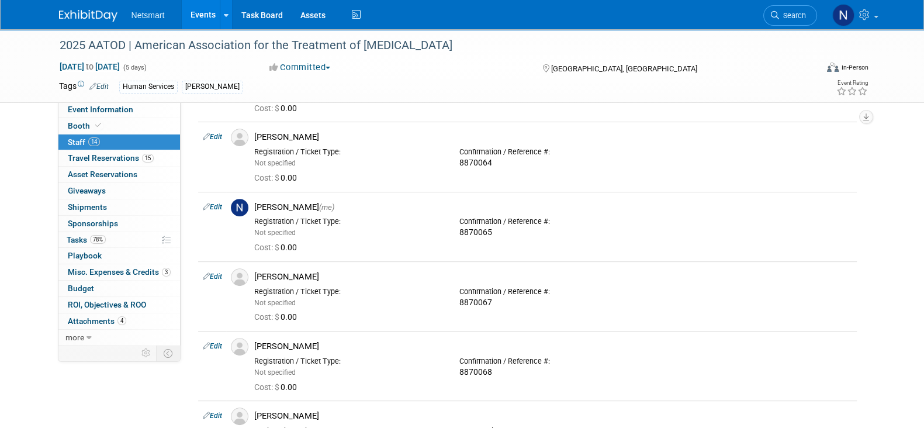
copy div "[PERSON_NAME]"
drag, startPoint x: 326, startPoint y: 272, endPoint x: 257, endPoint y: 275, distance: 69.1
click at [257, 275] on div "[PERSON_NAME]" at bounding box center [553, 276] width 598 height 11
copy div "[PERSON_NAME]"
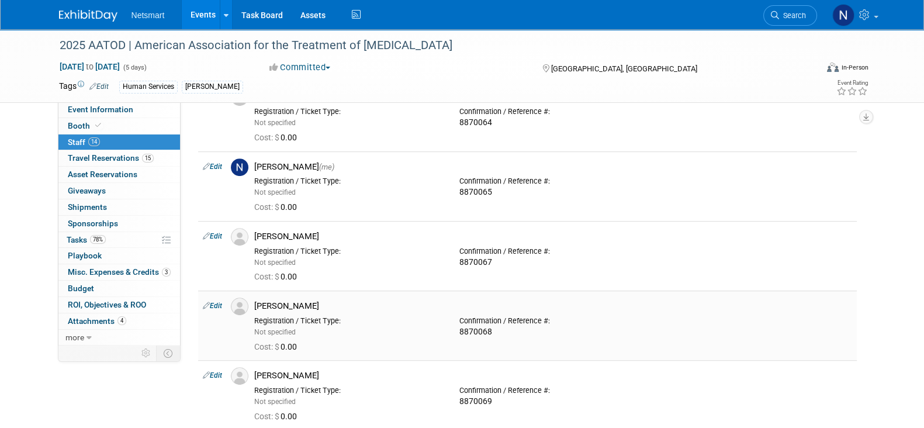
scroll to position [658, 0]
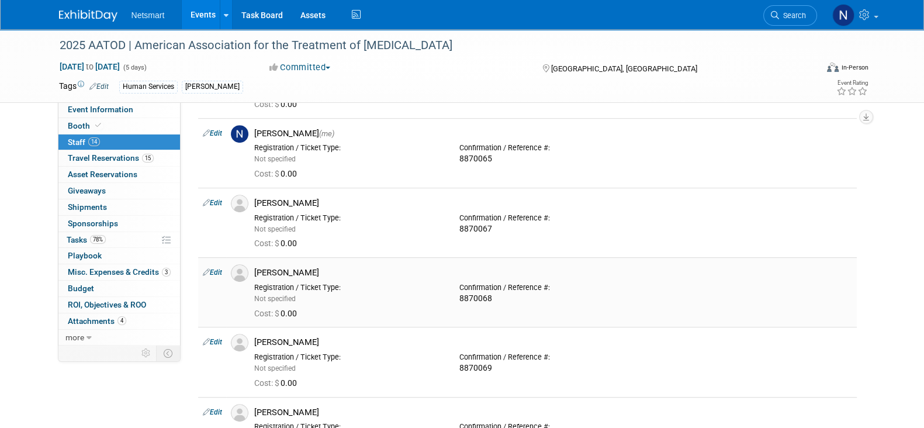
drag, startPoint x: 310, startPoint y: 272, endPoint x: 256, endPoint y: 272, distance: 55.0
click at [256, 272] on div "[PERSON_NAME]" at bounding box center [553, 272] width 598 height 11
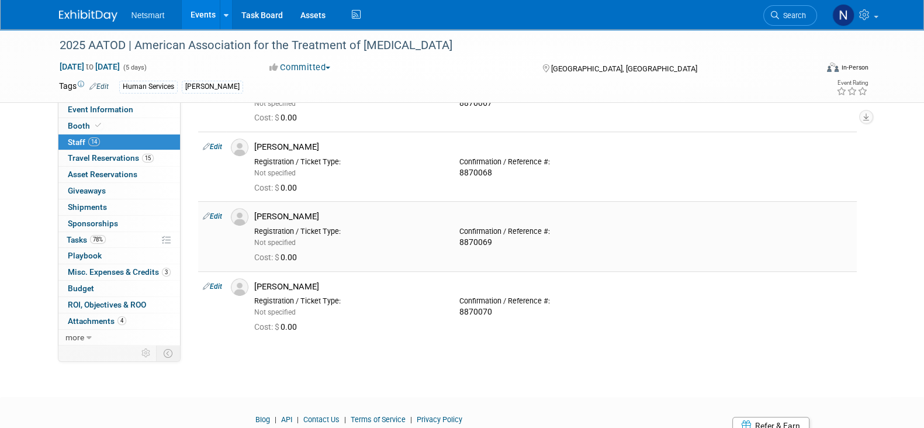
scroll to position [804, 0]
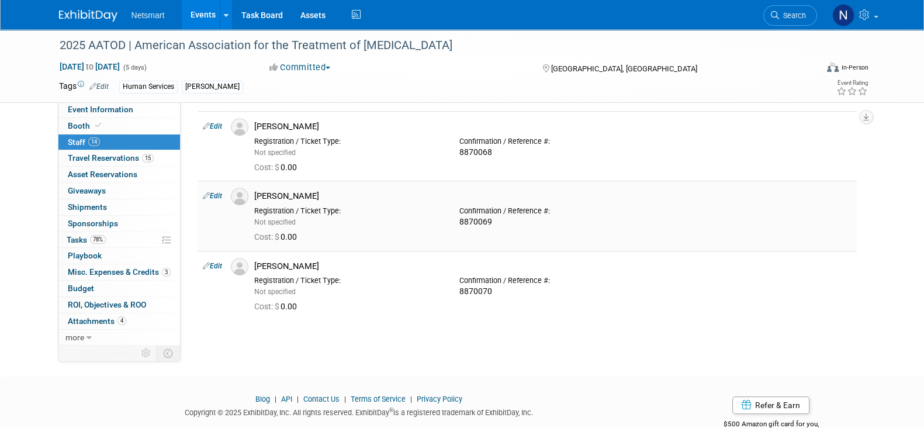
drag, startPoint x: 300, startPoint y: 192, endPoint x: 263, endPoint y: 194, distance: 37.5
click at [257, 196] on div "[PERSON_NAME]" at bounding box center [553, 196] width 598 height 11
drag, startPoint x: 302, startPoint y: 265, endPoint x: 254, endPoint y: 264, distance: 48.0
click at [254, 264] on div "[PERSON_NAME]" at bounding box center [554, 265] width 616 height 14
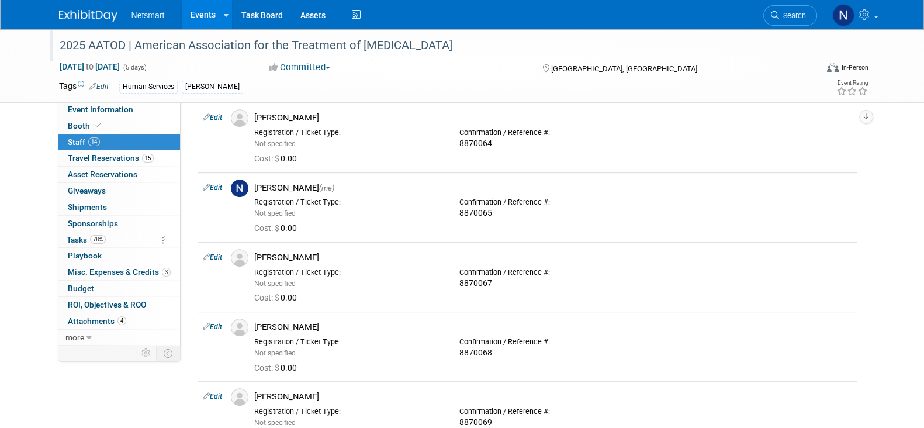
scroll to position [511, 0]
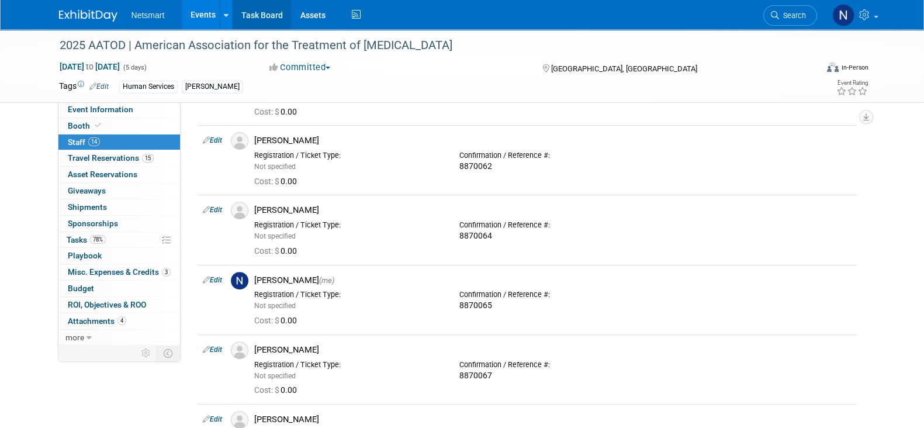
click at [268, 16] on link "Task Board" at bounding box center [262, 14] width 59 height 29
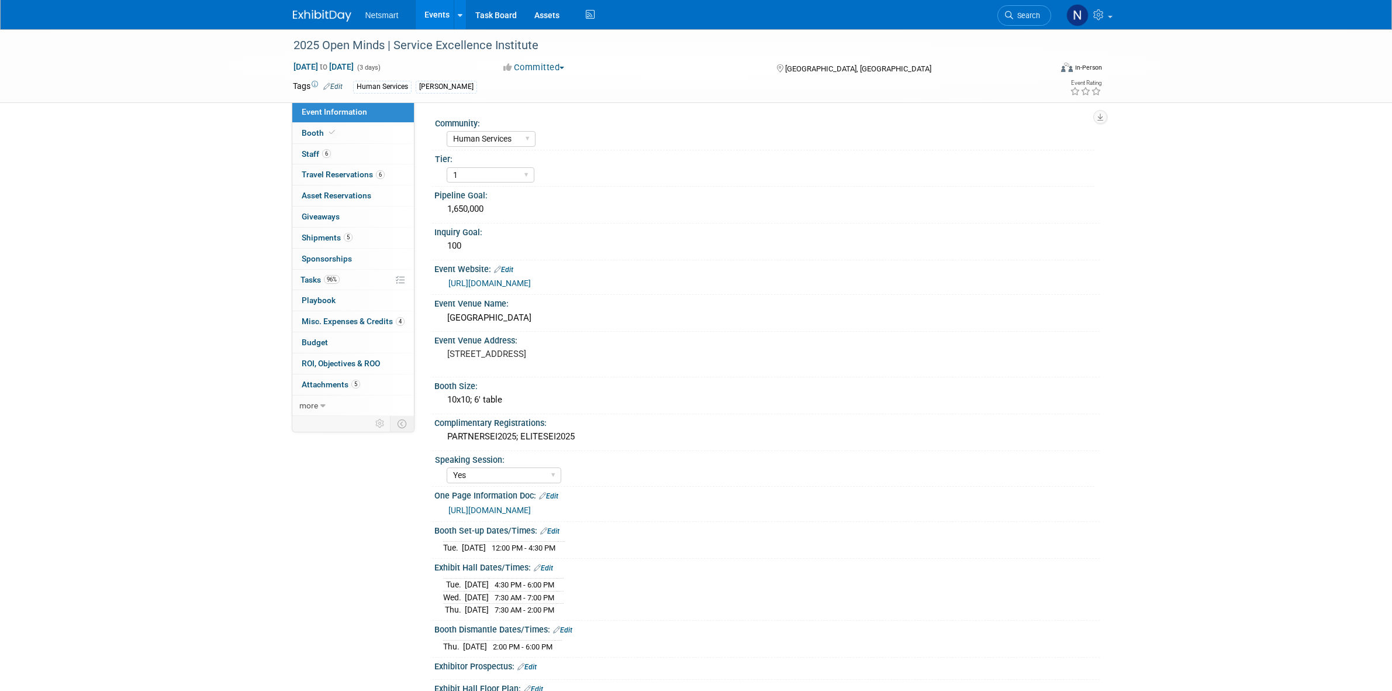
select select "Human Services"
select select "1"
select select "Yes"
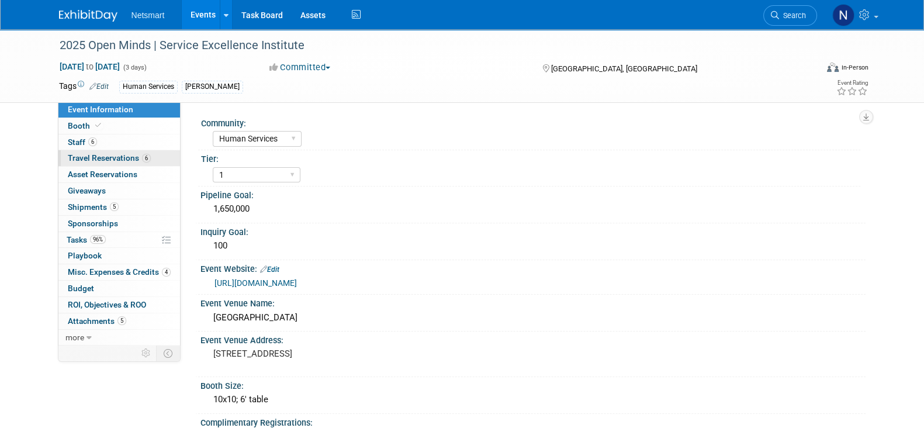
click at [103, 160] on span "Travel Reservations 6" at bounding box center [109, 157] width 83 height 9
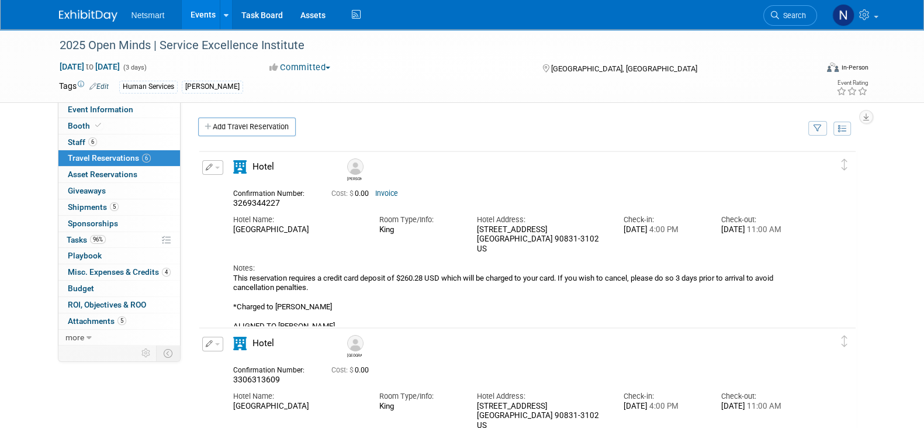
click at [388, 195] on link "Invoice" at bounding box center [386, 193] width 23 height 8
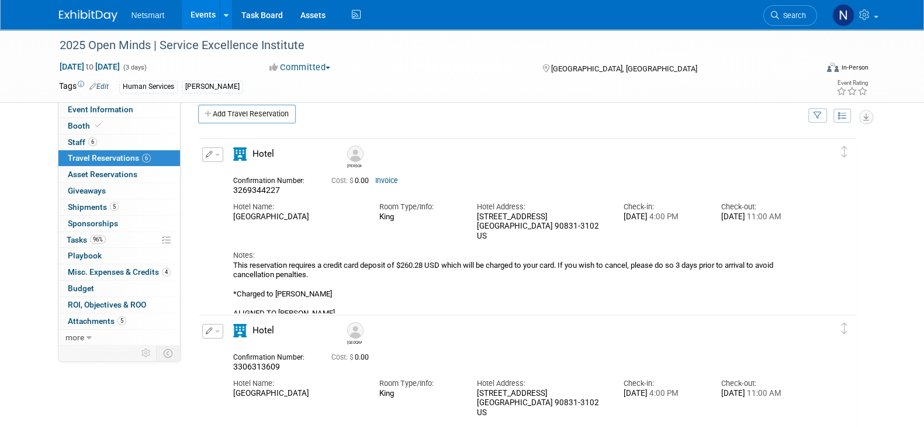
scroll to position [17, 0]
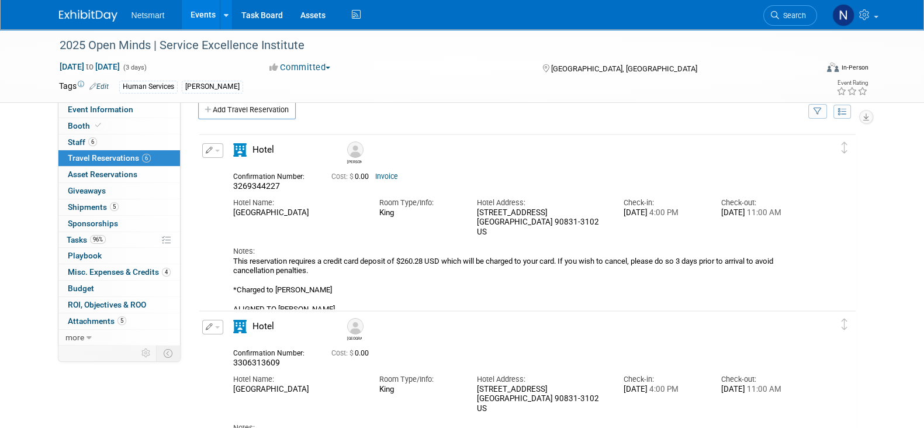
click at [236, 183] on span "3269344227" at bounding box center [256, 185] width 47 height 9
click at [231, 183] on div "Confirmation Number: 3269344227" at bounding box center [274, 180] width 98 height 23
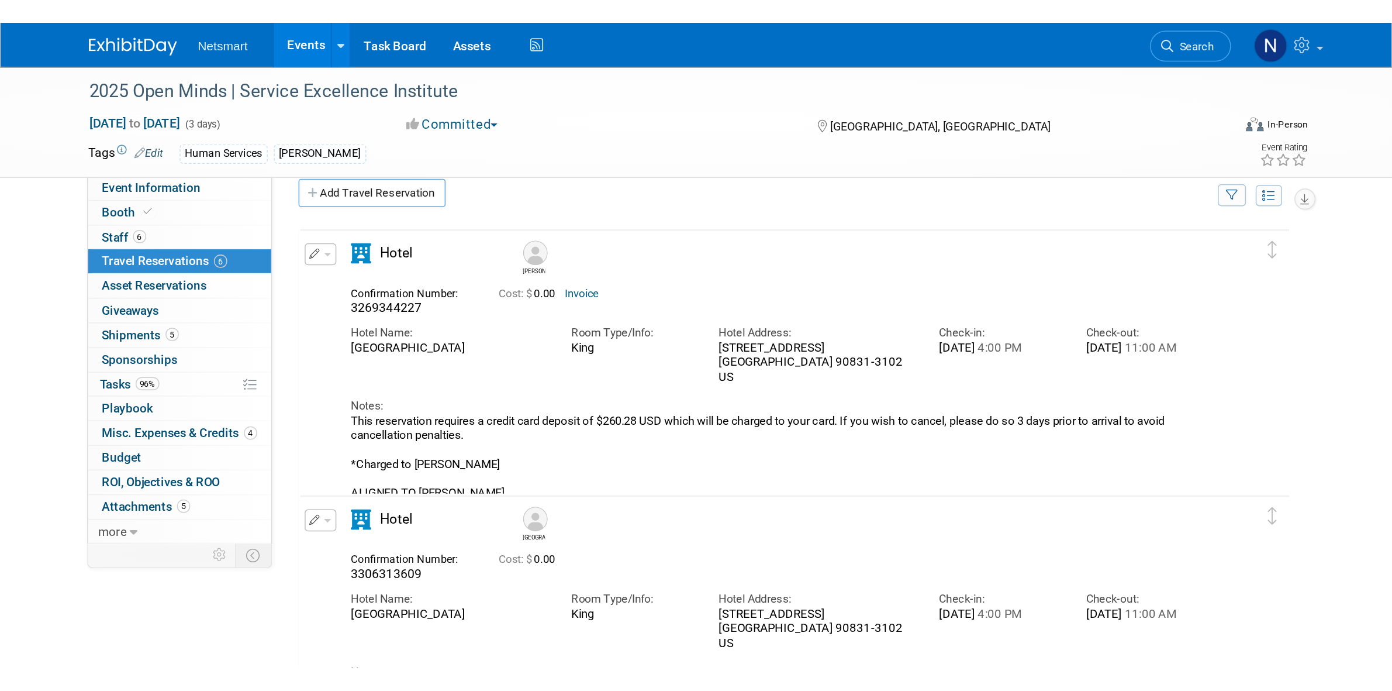
scroll to position [0, 0]
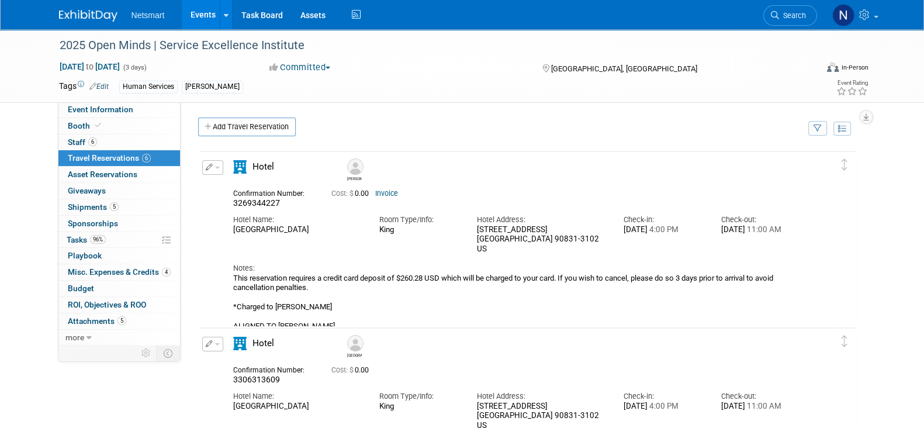
click at [392, 195] on link "Invoice" at bounding box center [386, 193] width 23 height 8
